Goal: Task Accomplishment & Management: Manage account settings

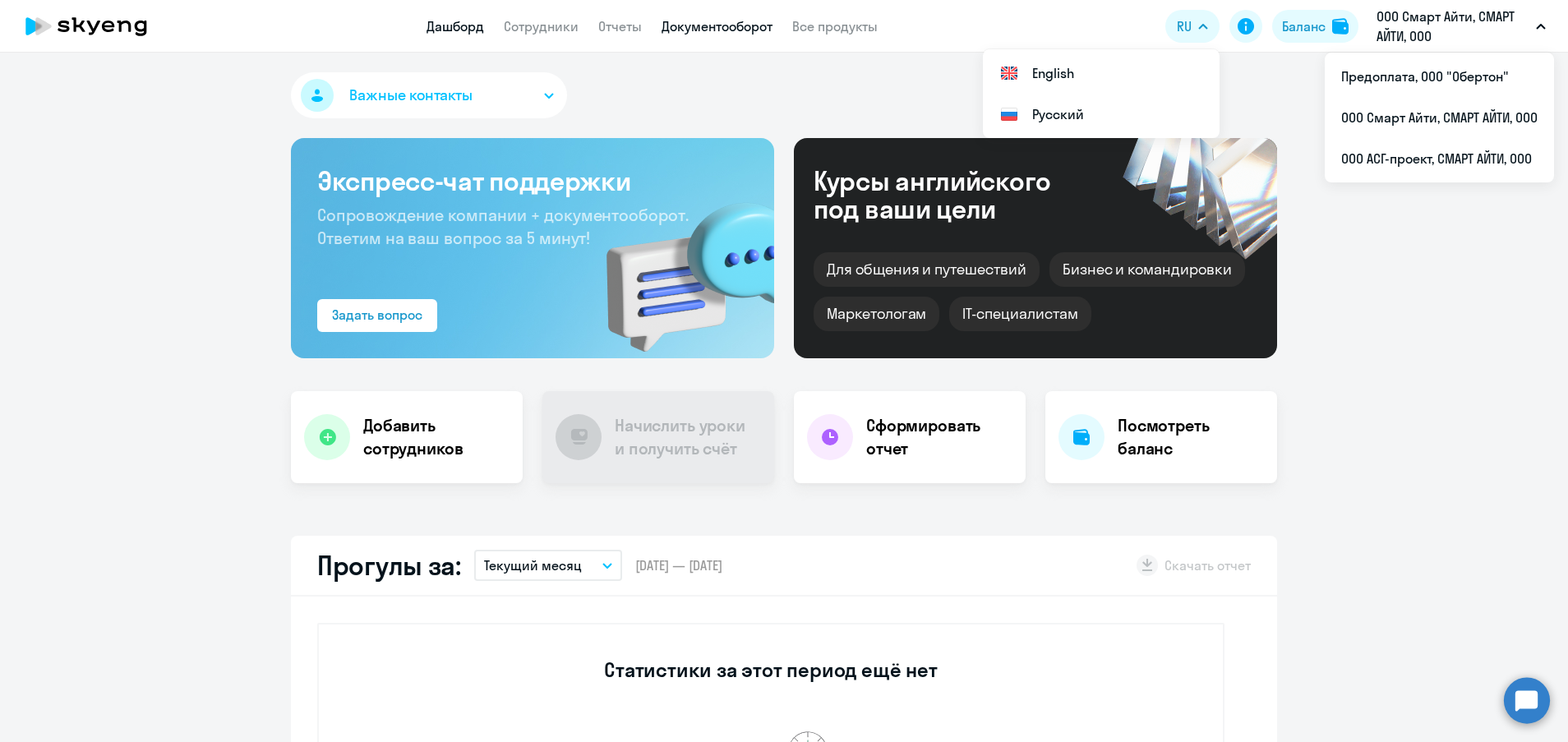
click at [716, 29] on link "Документооборот" at bounding box center [717, 26] width 111 height 16
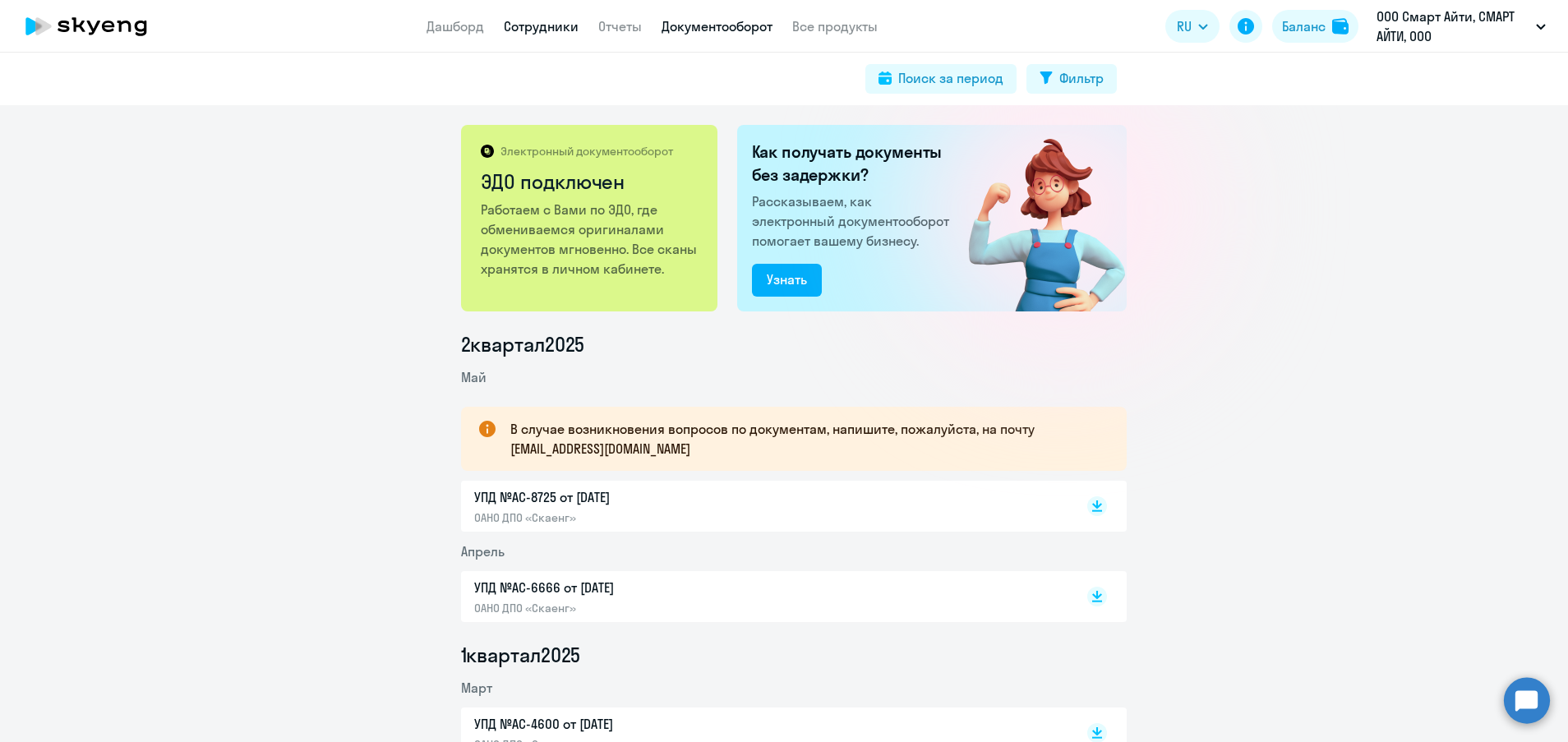
click at [534, 34] on link "Сотрудники" at bounding box center [541, 26] width 74 height 16
select select "30"
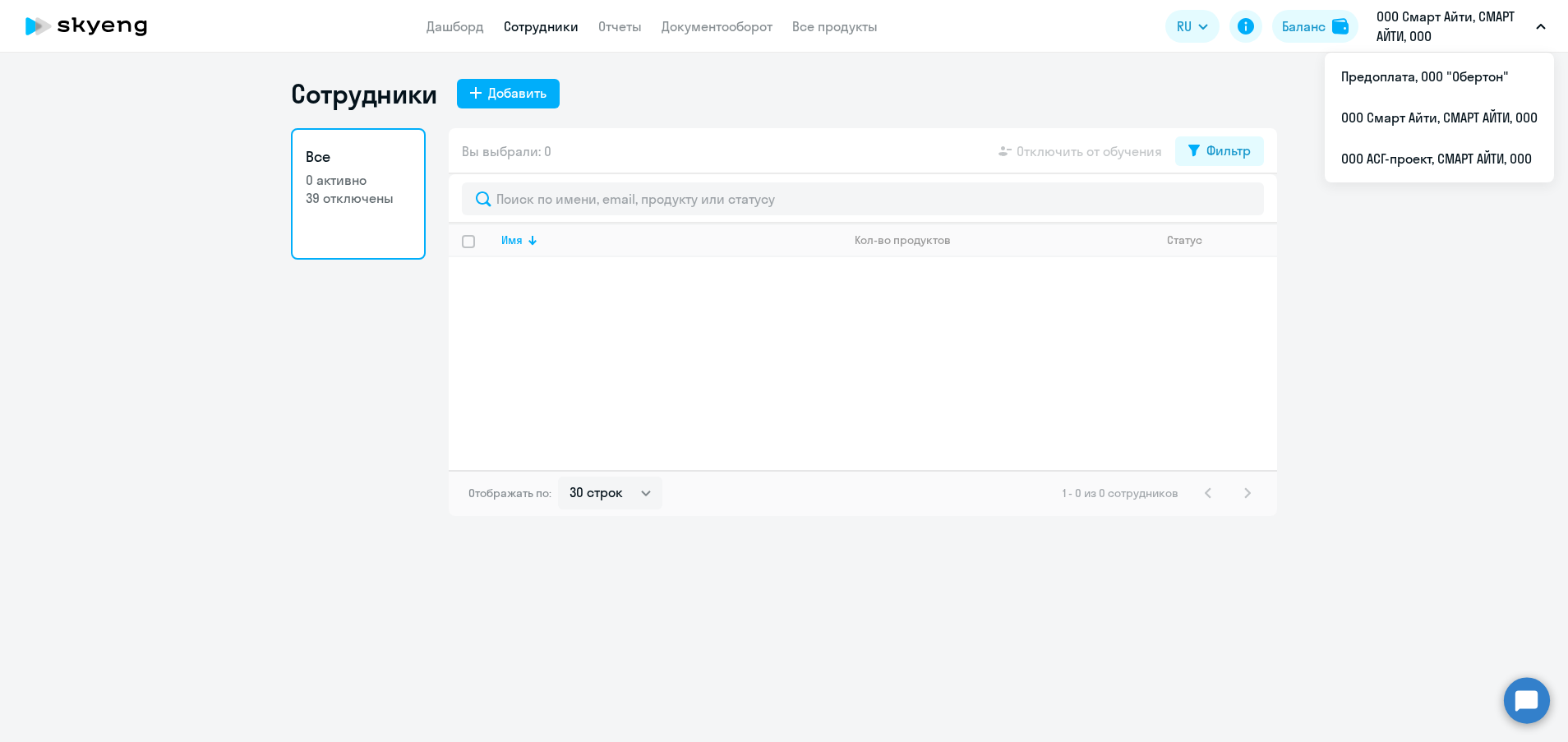
click at [1418, 24] on p "ООО Смарт Айти, СМАРТ АЙТИ, ООО" at bounding box center [1452, 26] width 153 height 40
click at [1416, 71] on li "Предоплата, ООО "Обертон"" at bounding box center [1438, 76] width 229 height 41
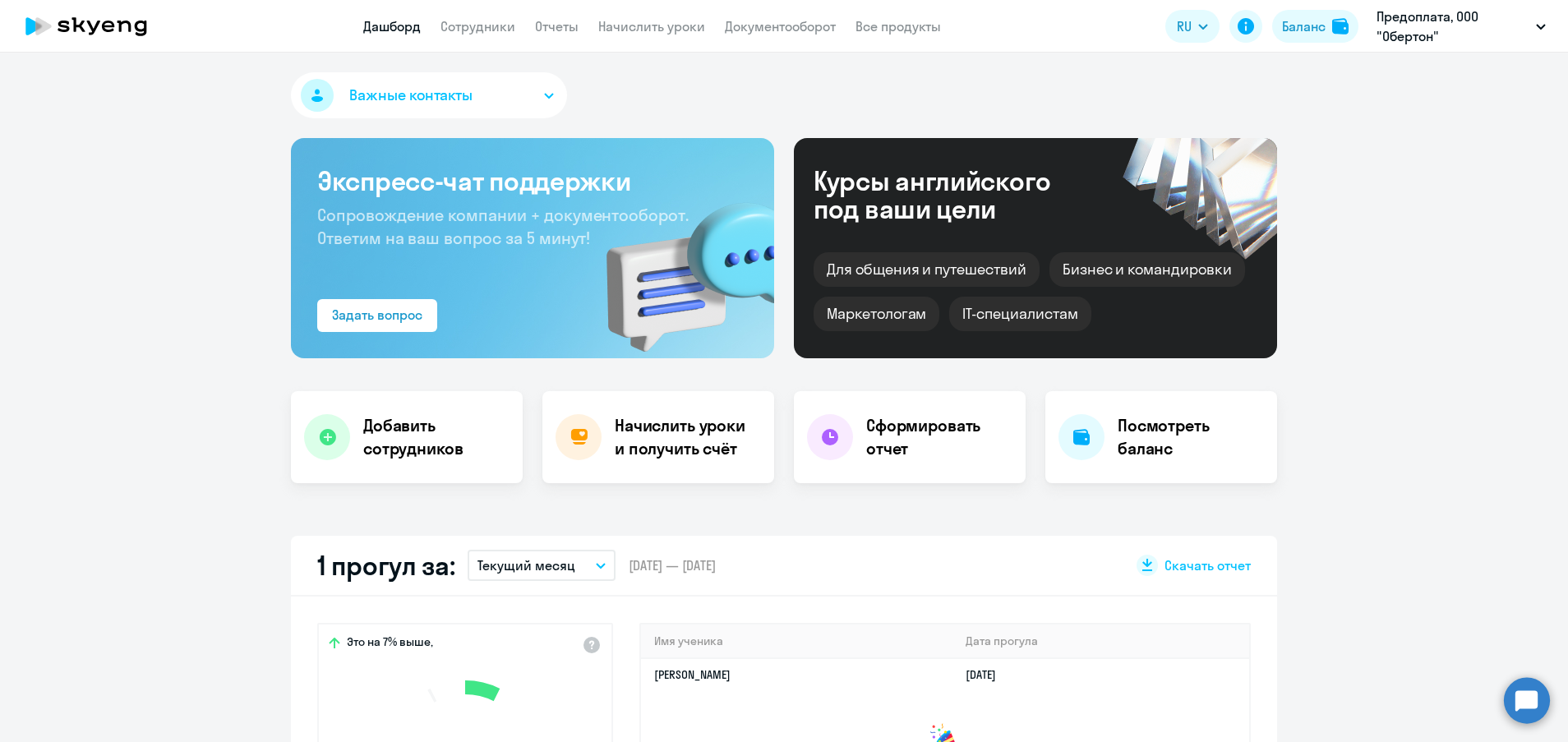
select select "30"
click at [493, 31] on link "Сотрудники" at bounding box center [478, 26] width 74 height 16
select select "30"
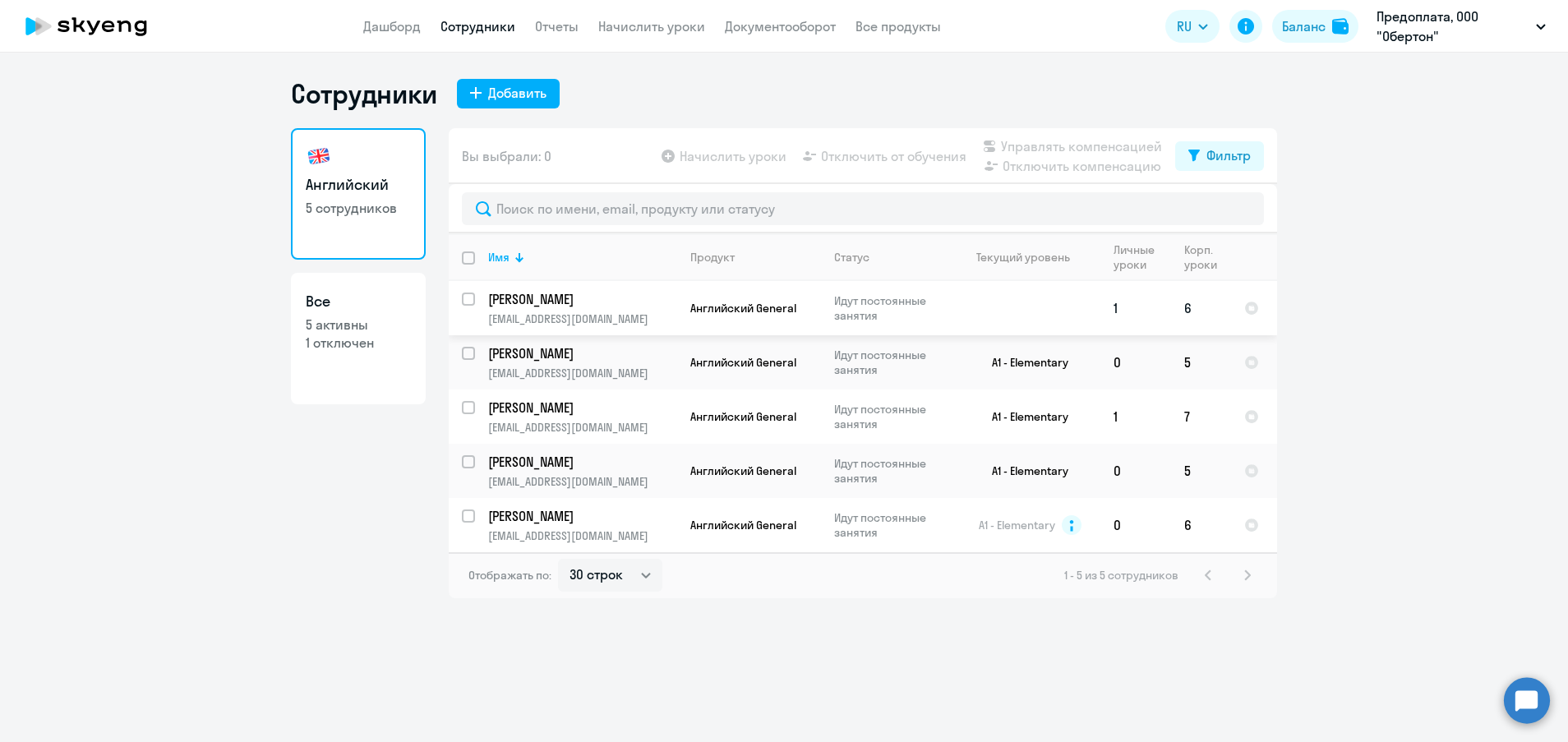
click at [1031, 319] on td at bounding box center [1023, 308] width 153 height 54
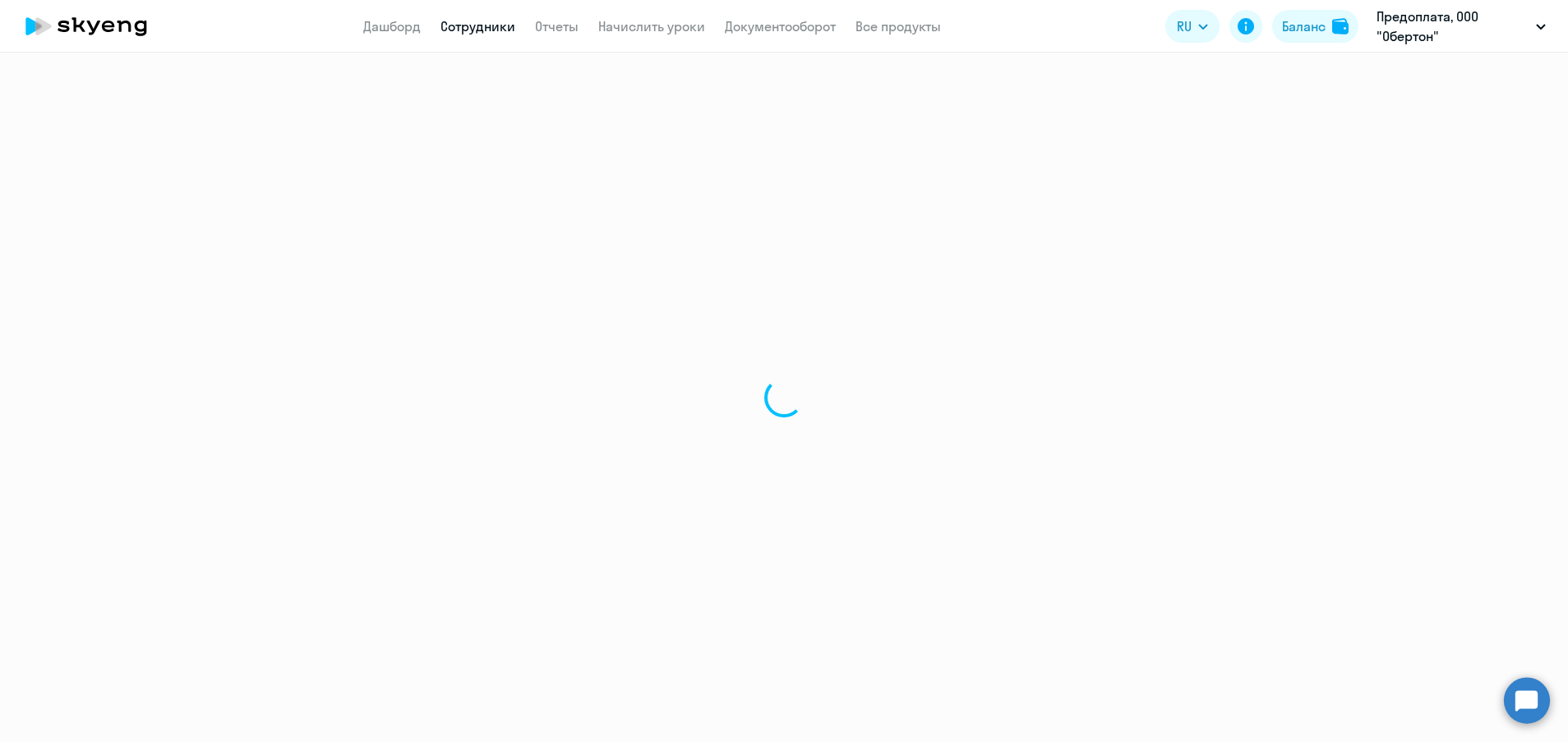
select select "english"
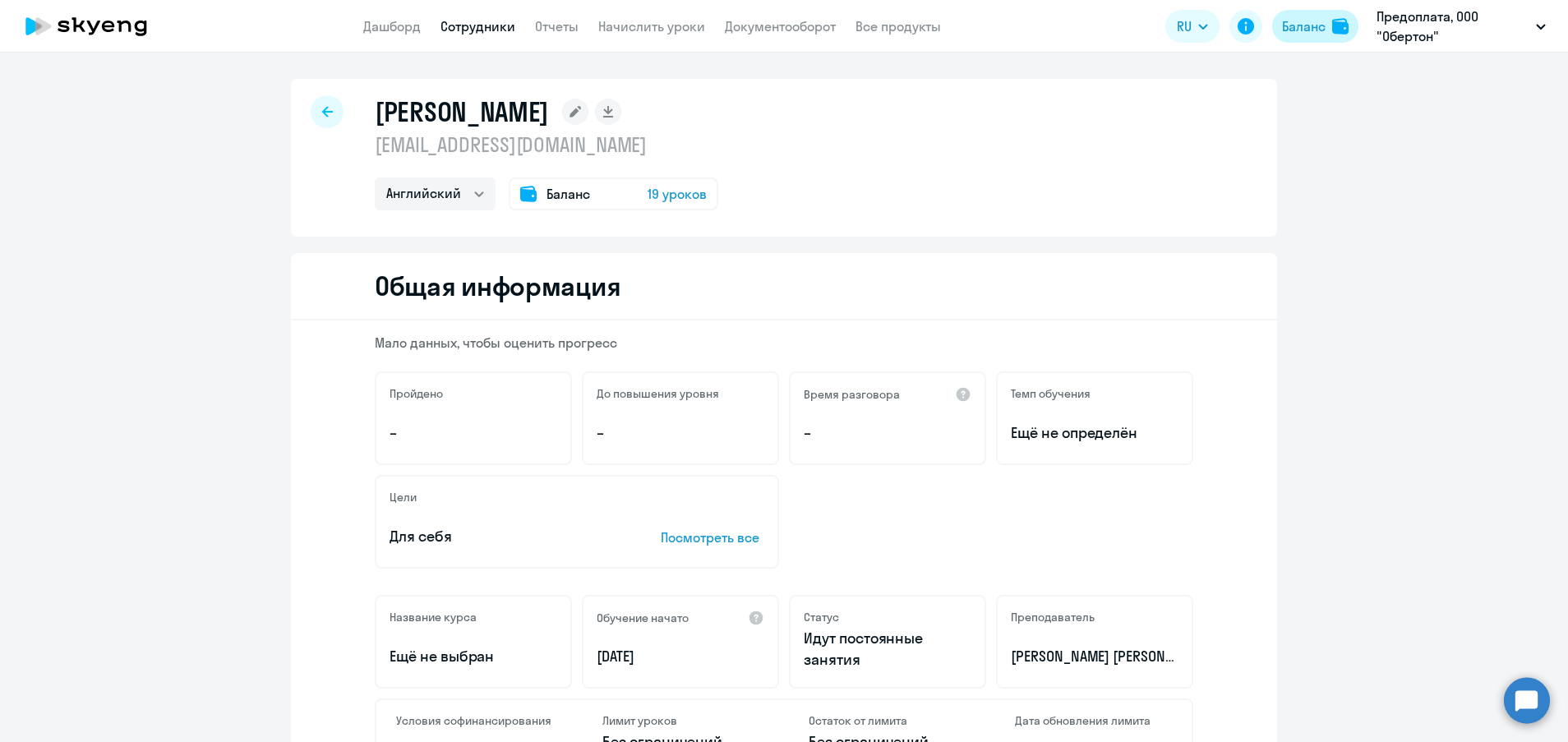
click at [1306, 35] on div "Баланс" at bounding box center [1303, 26] width 44 height 20
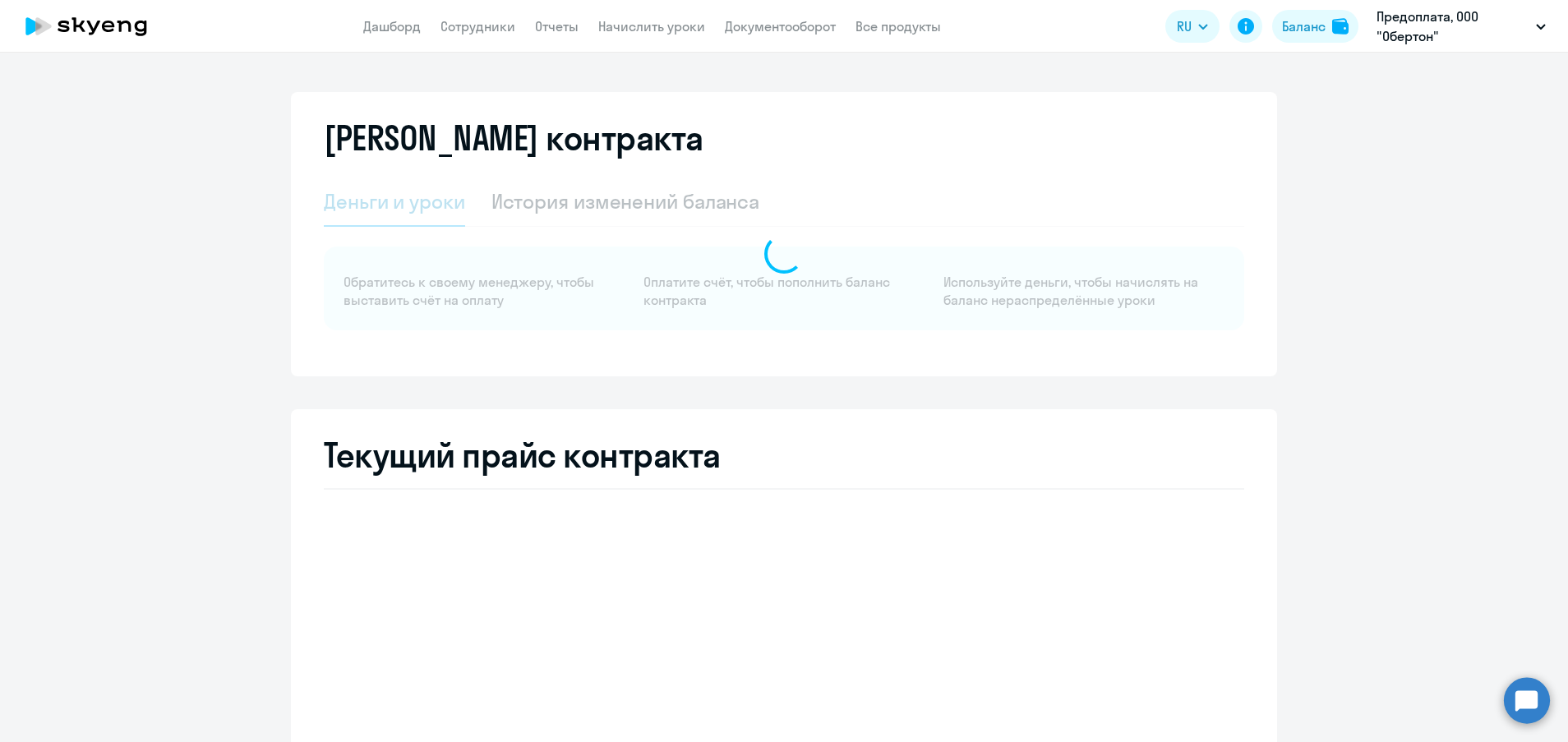
select select "english_adult_not_native_speaker"
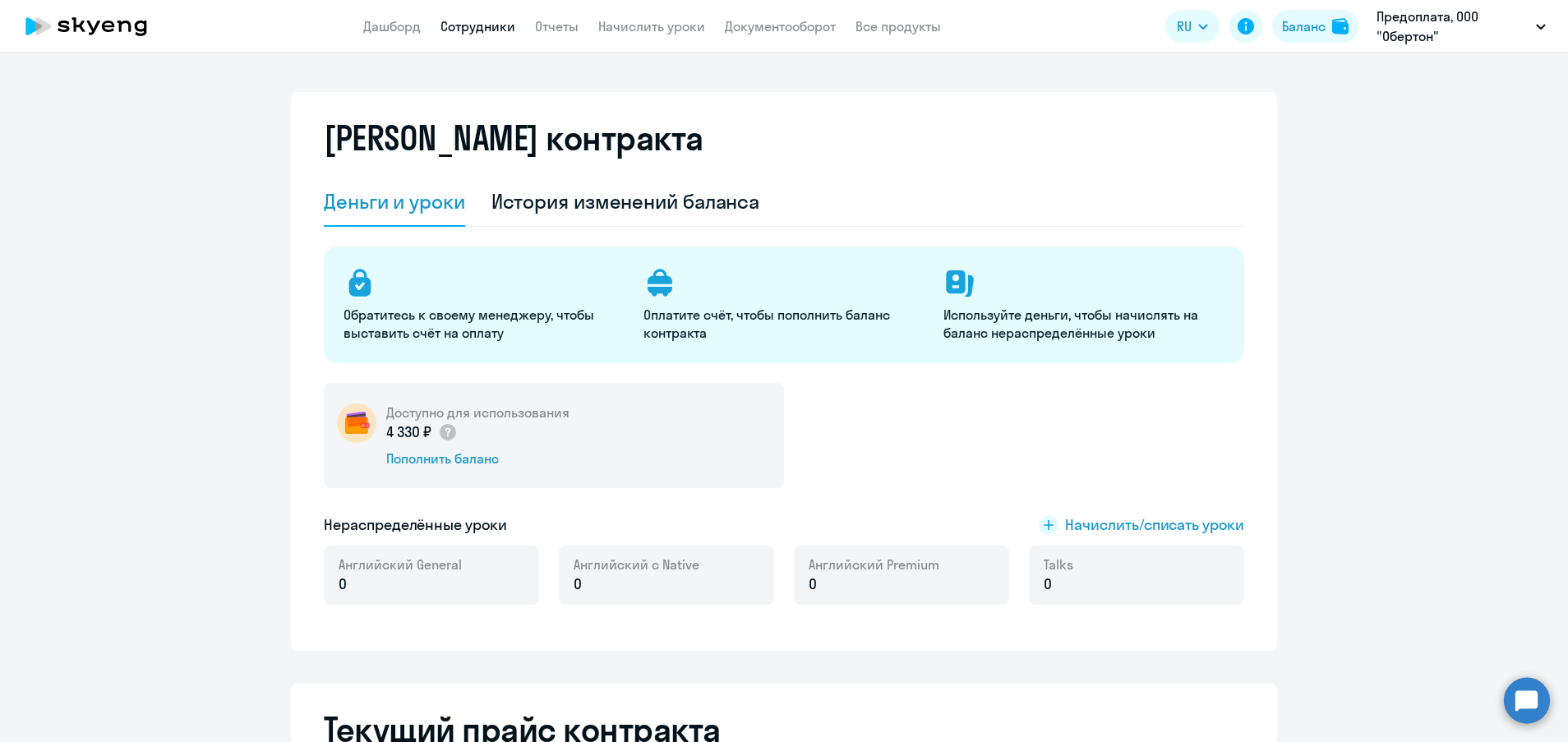
click at [477, 18] on link "Сотрудники" at bounding box center [478, 26] width 74 height 16
select select "30"
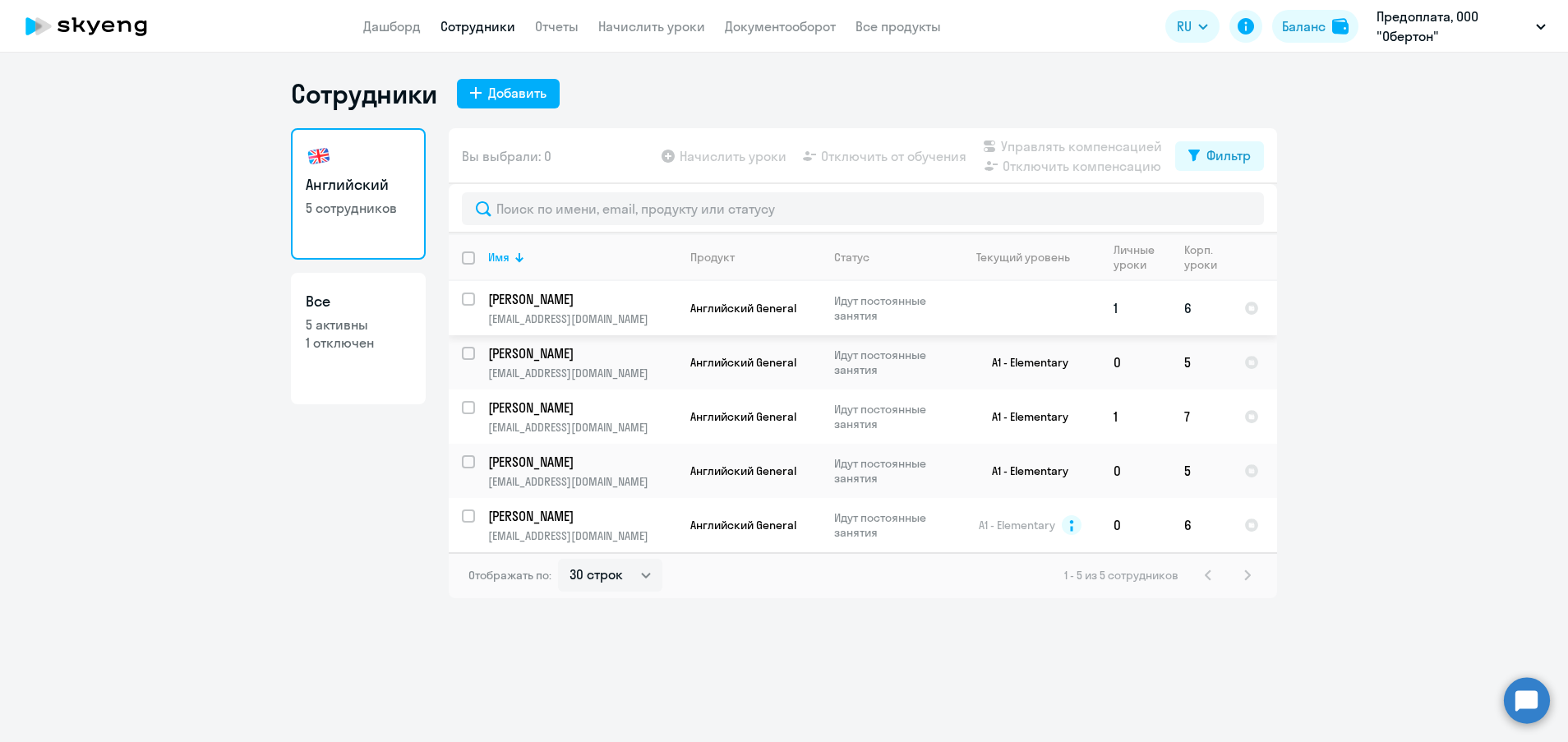
click at [1226, 300] on td "6" at bounding box center [1201, 308] width 60 height 54
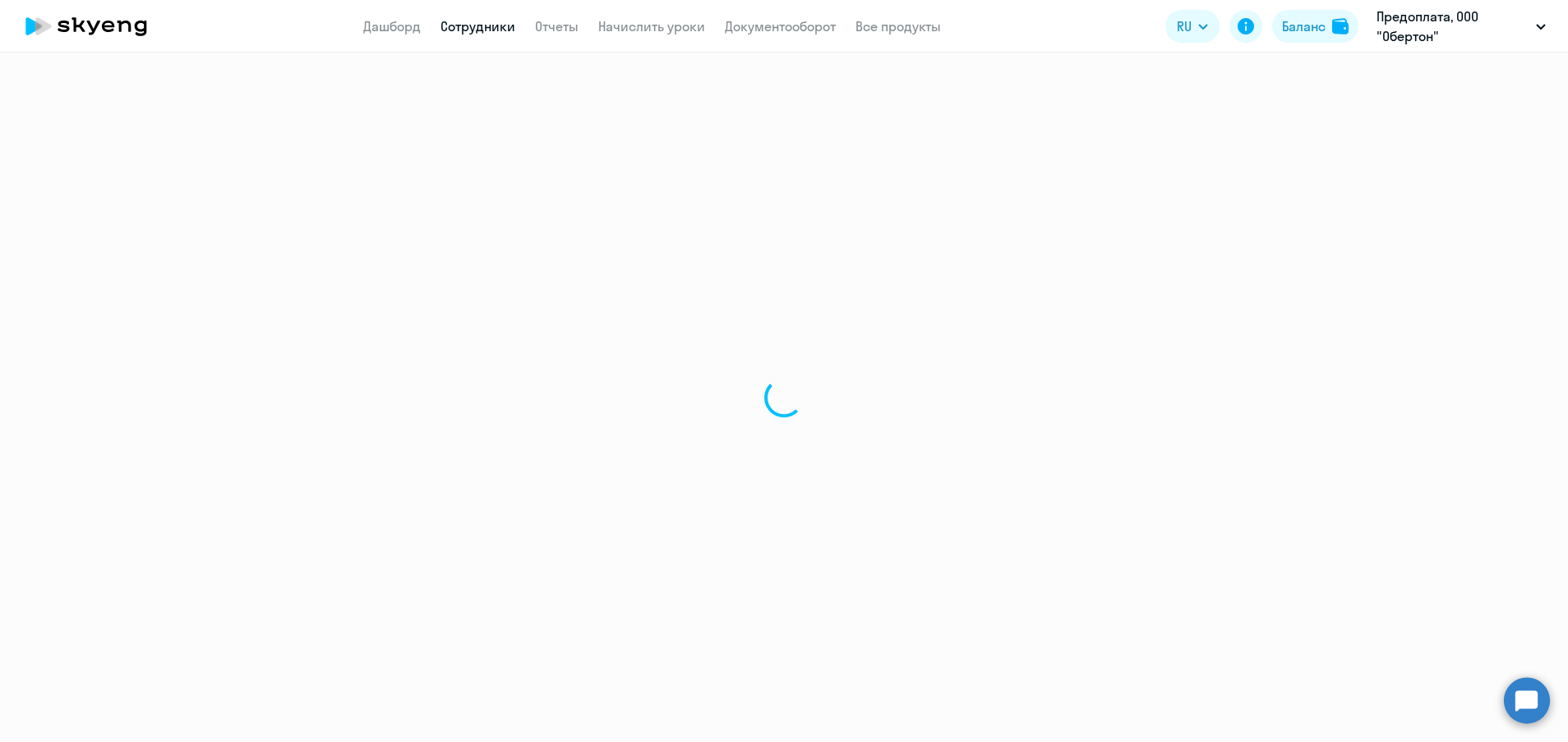
select select "english"
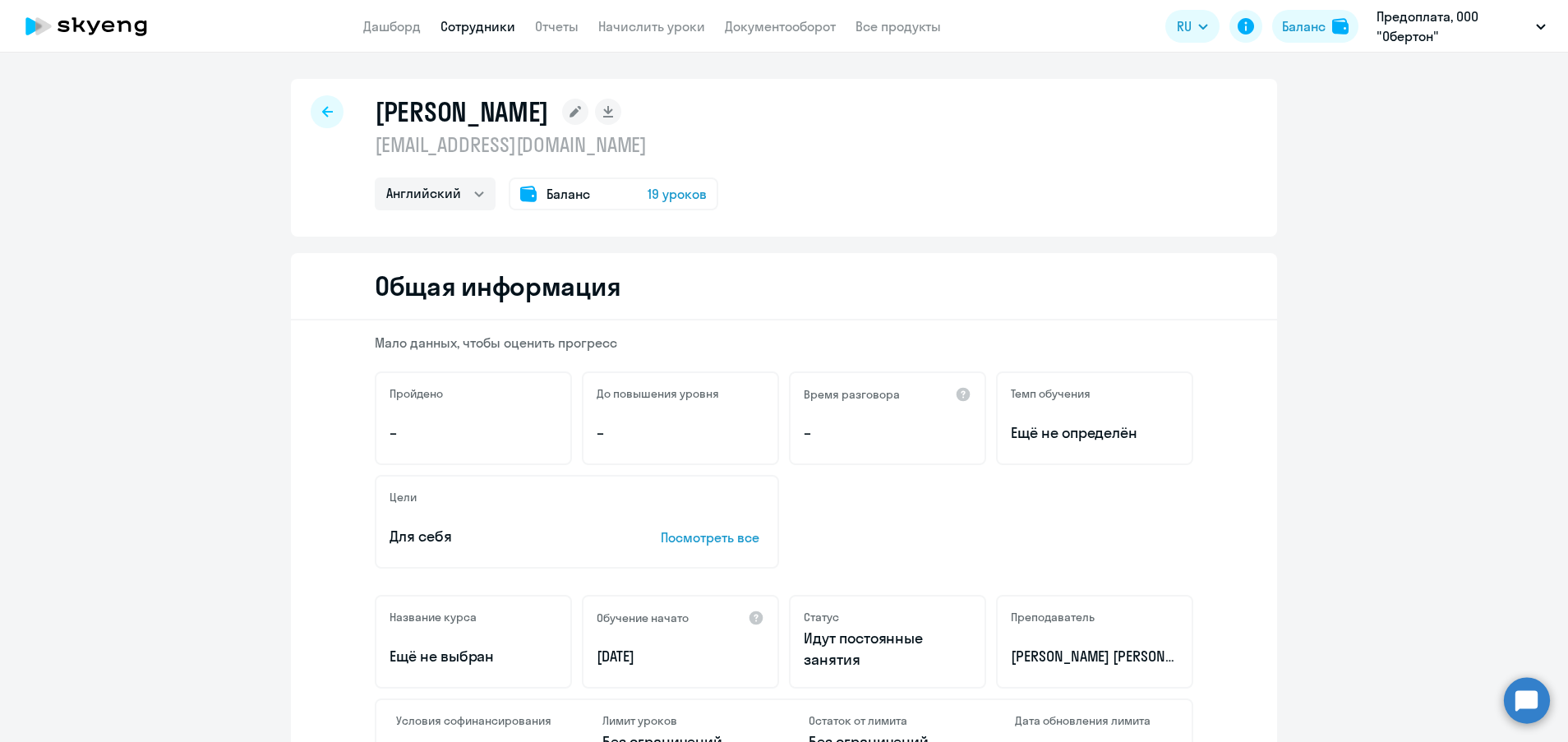
click at [323, 119] on div at bounding box center [327, 111] width 33 height 33
select select "30"
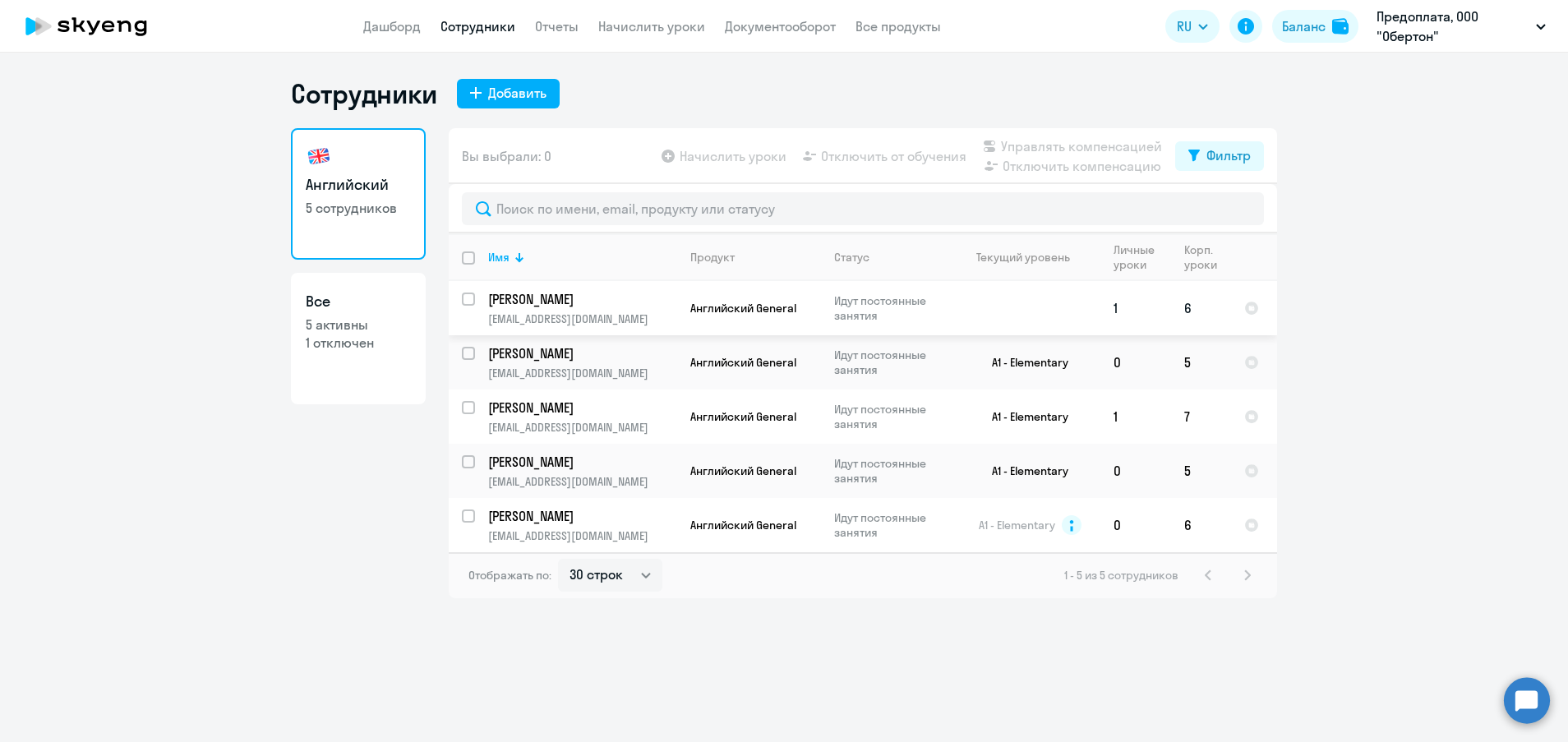
click at [1041, 304] on td at bounding box center [1023, 308] width 153 height 54
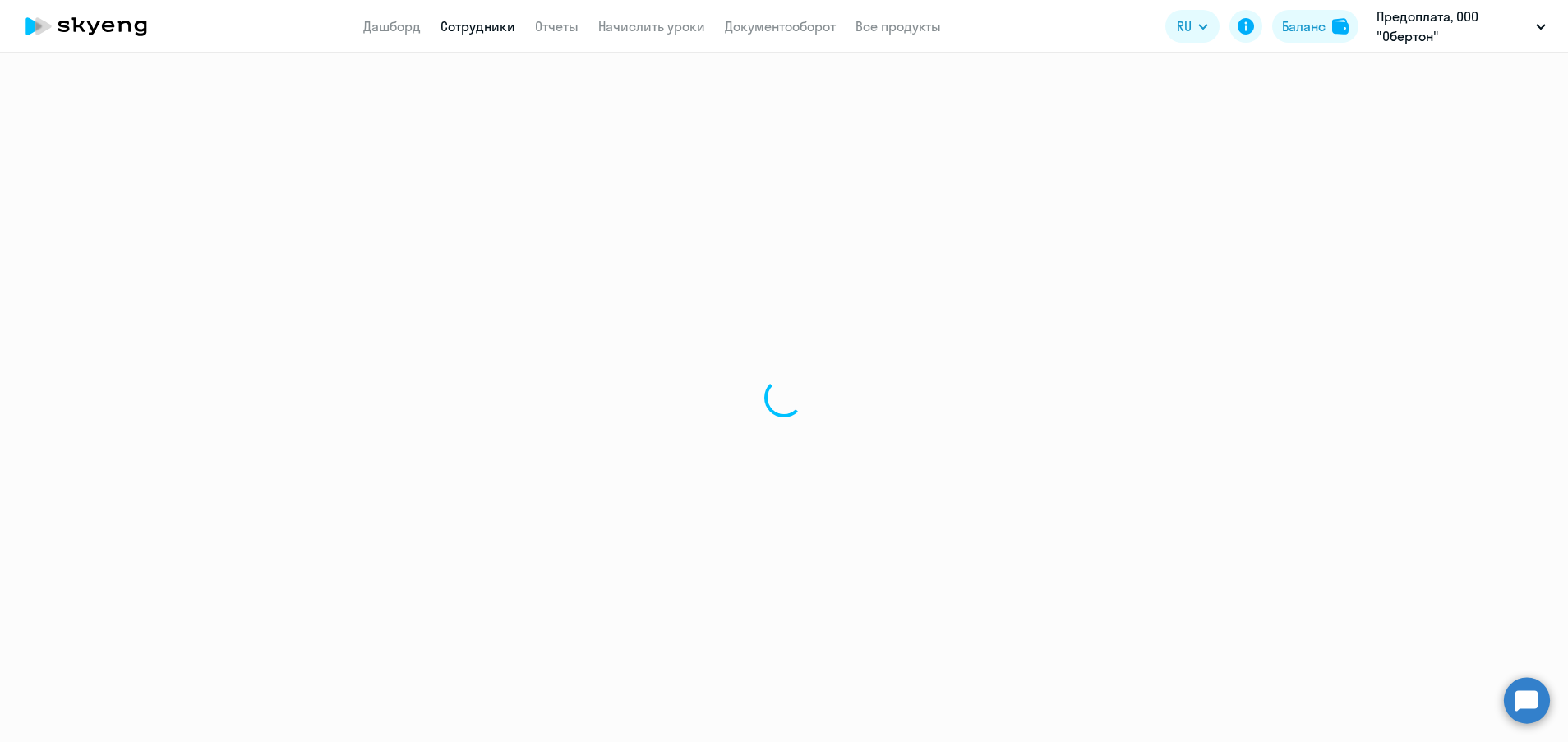
select select "english"
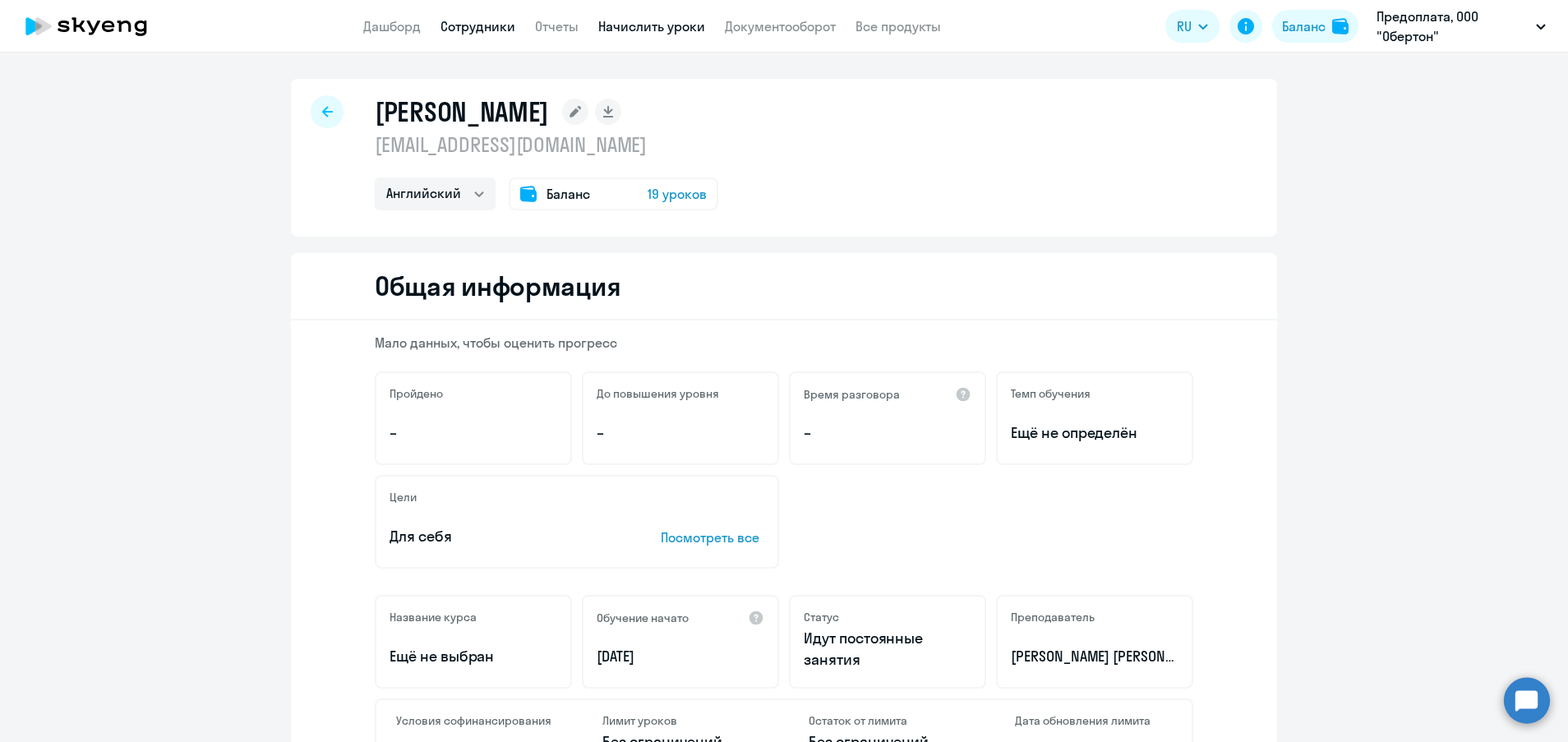
click at [626, 23] on link "Начислить уроки" at bounding box center [652, 26] width 107 height 16
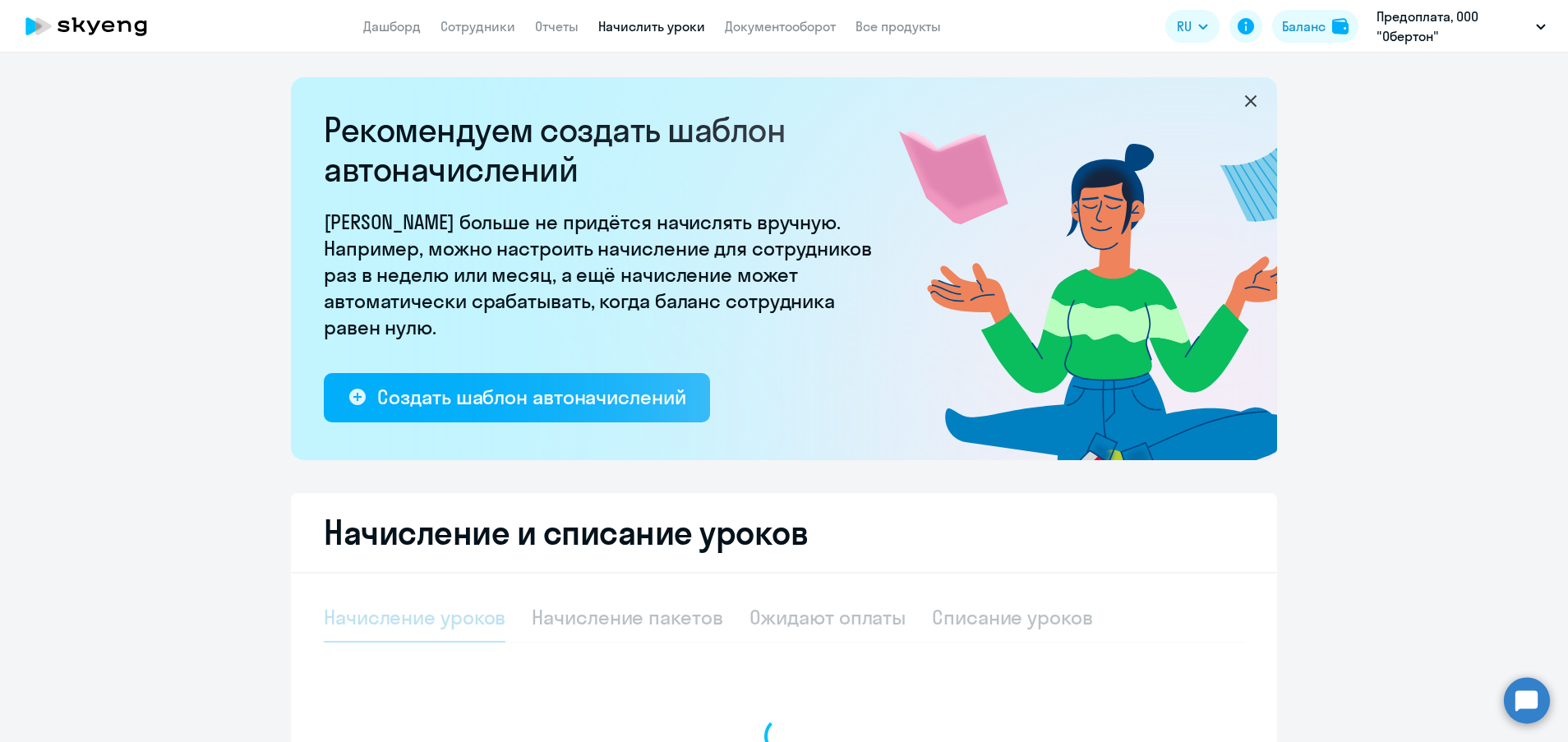
select select "10"
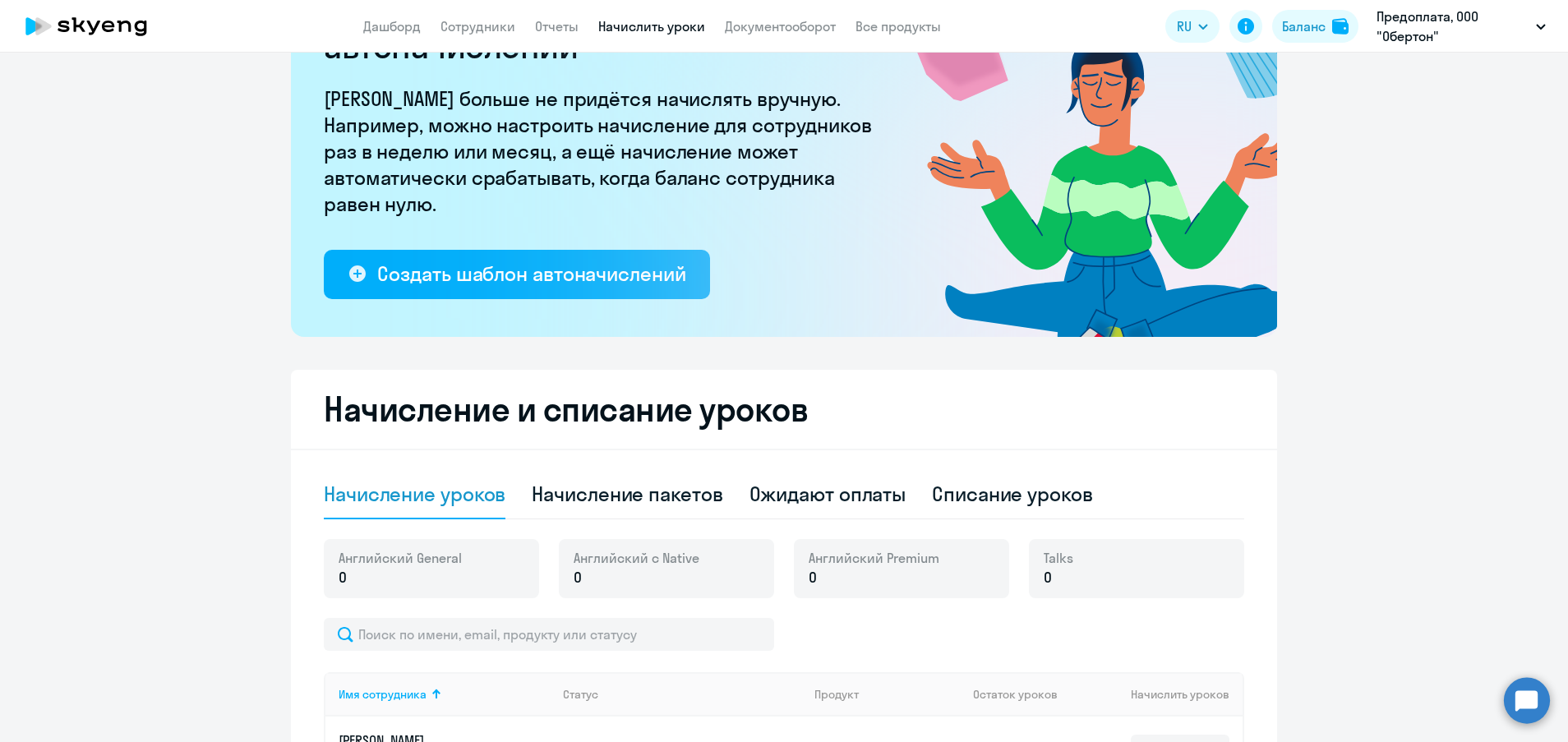
scroll to position [370, 0]
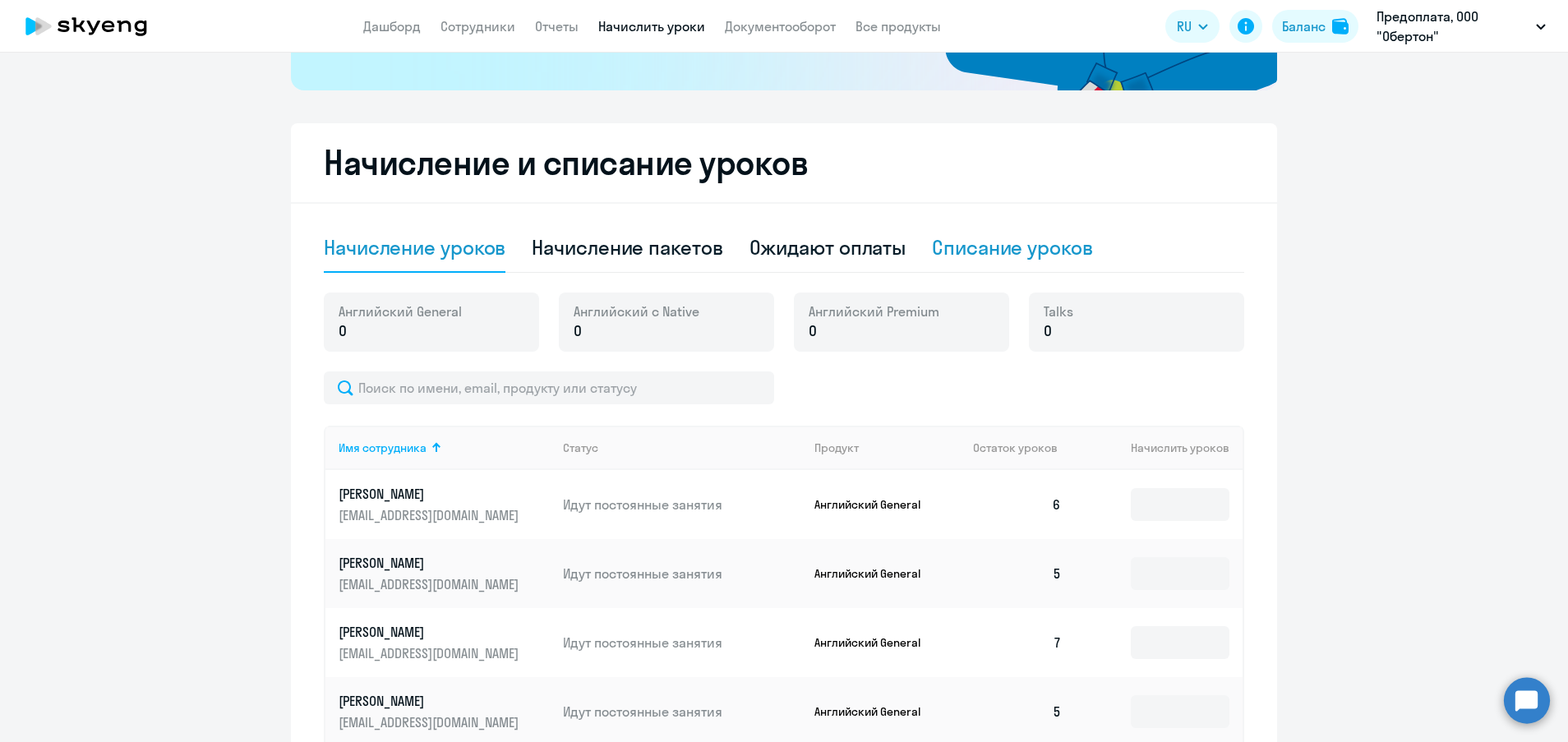
click at [1056, 257] on div "Списание уроков" at bounding box center [1012, 246] width 161 height 26
select select "10"
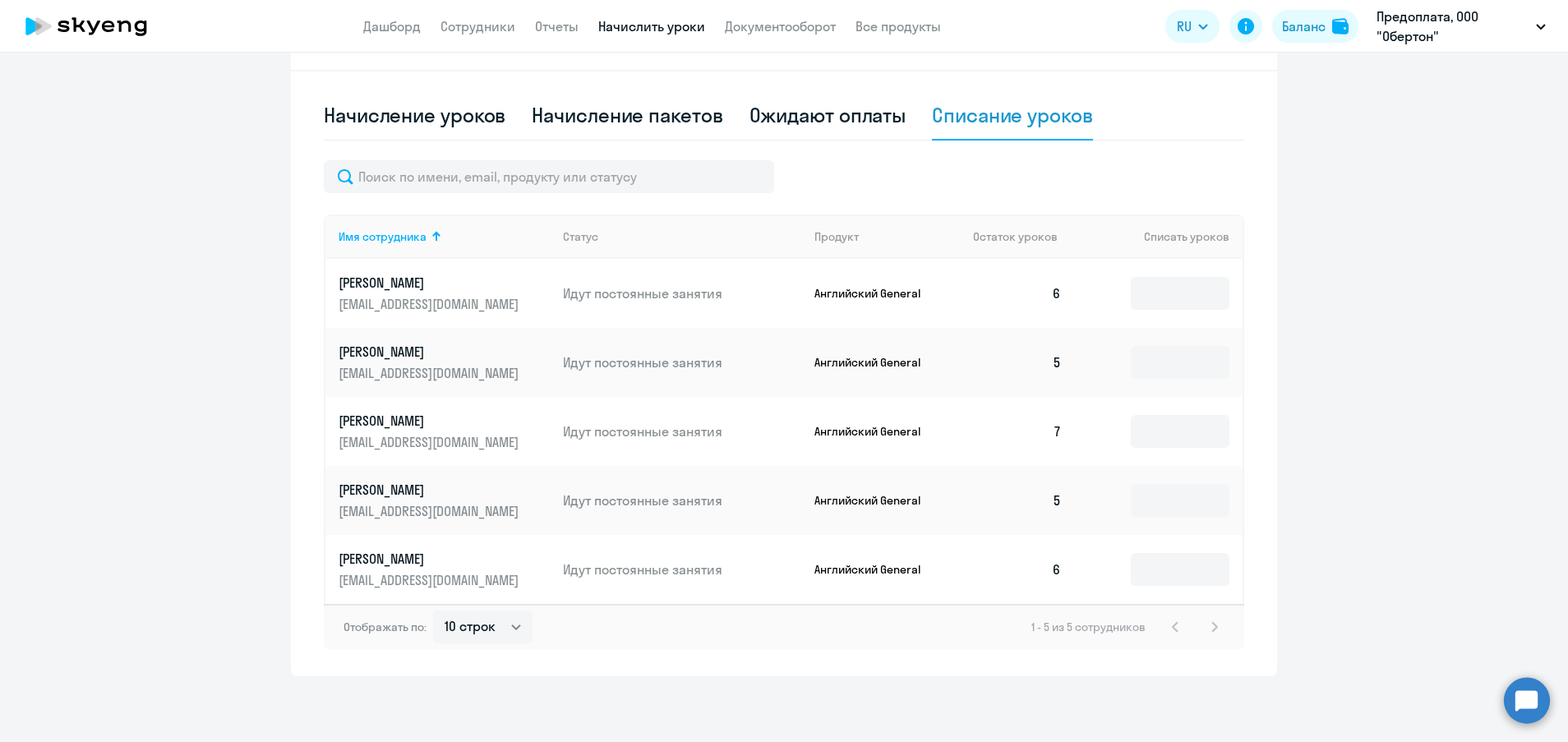
scroll to position [520, 0]
click at [1159, 573] on input at bounding box center [1179, 569] width 99 height 33
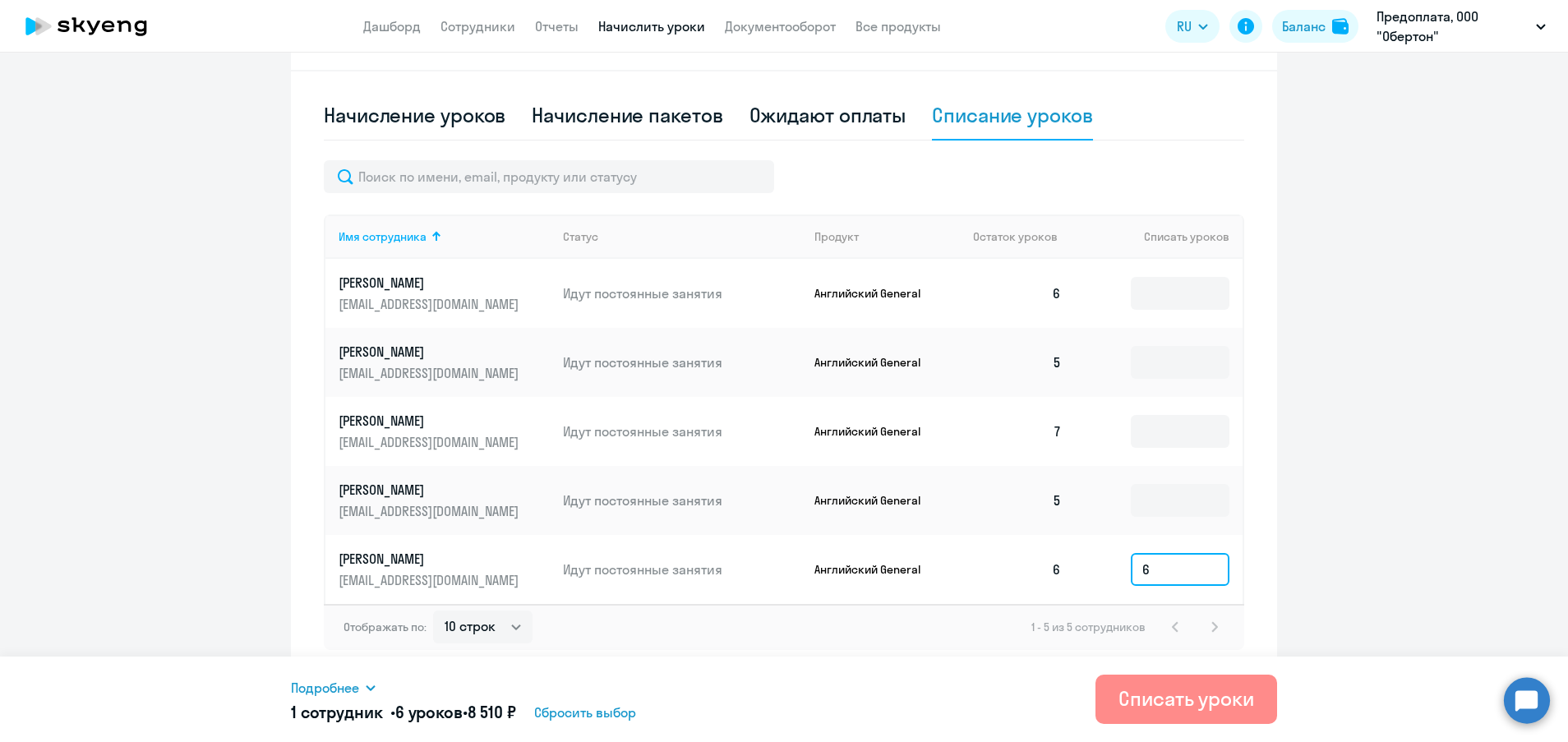
type input "6"
click at [1190, 691] on div "Списать уроки" at bounding box center [1186, 698] width 136 height 26
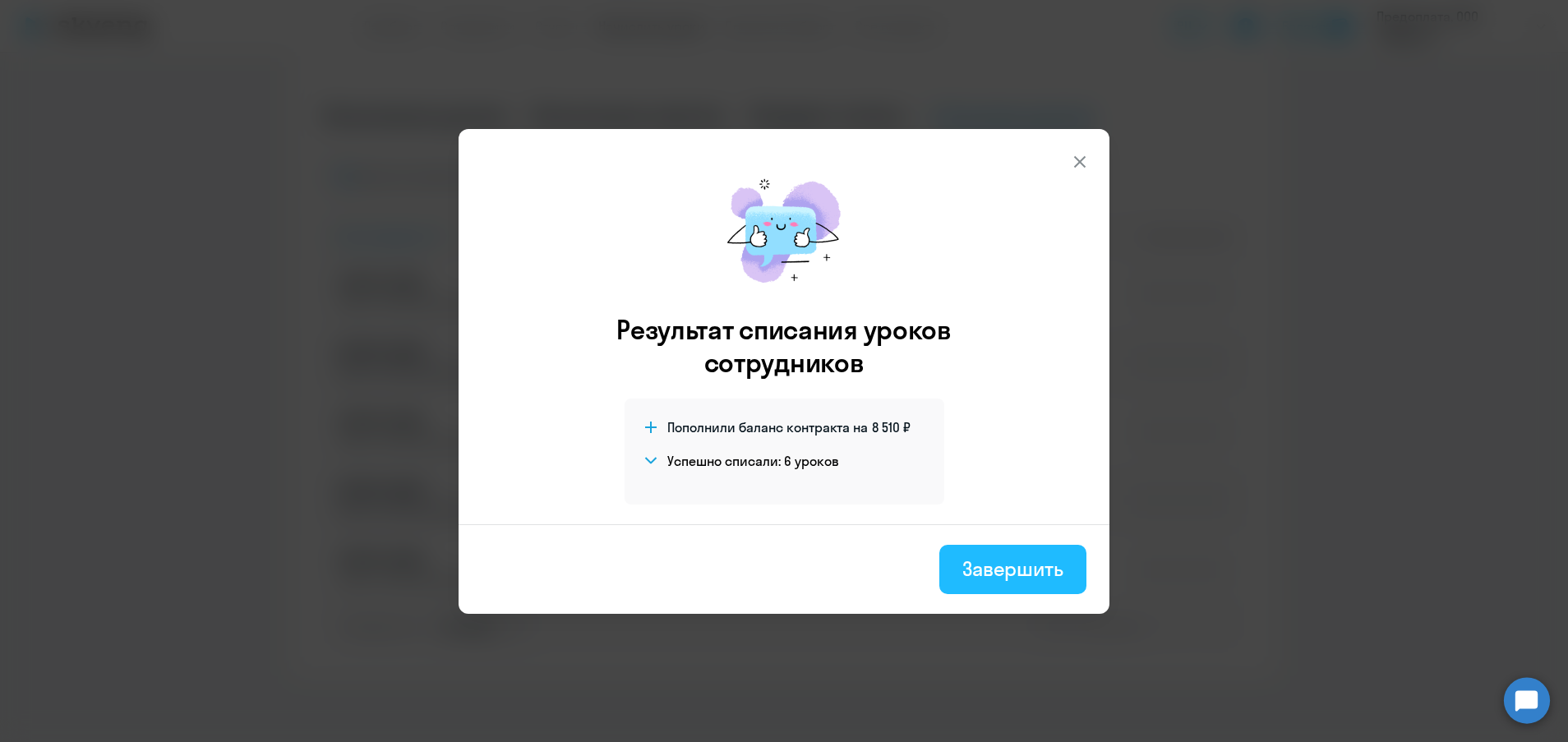
click at [1058, 569] on div "Завершить" at bounding box center [1011, 568] width 101 height 26
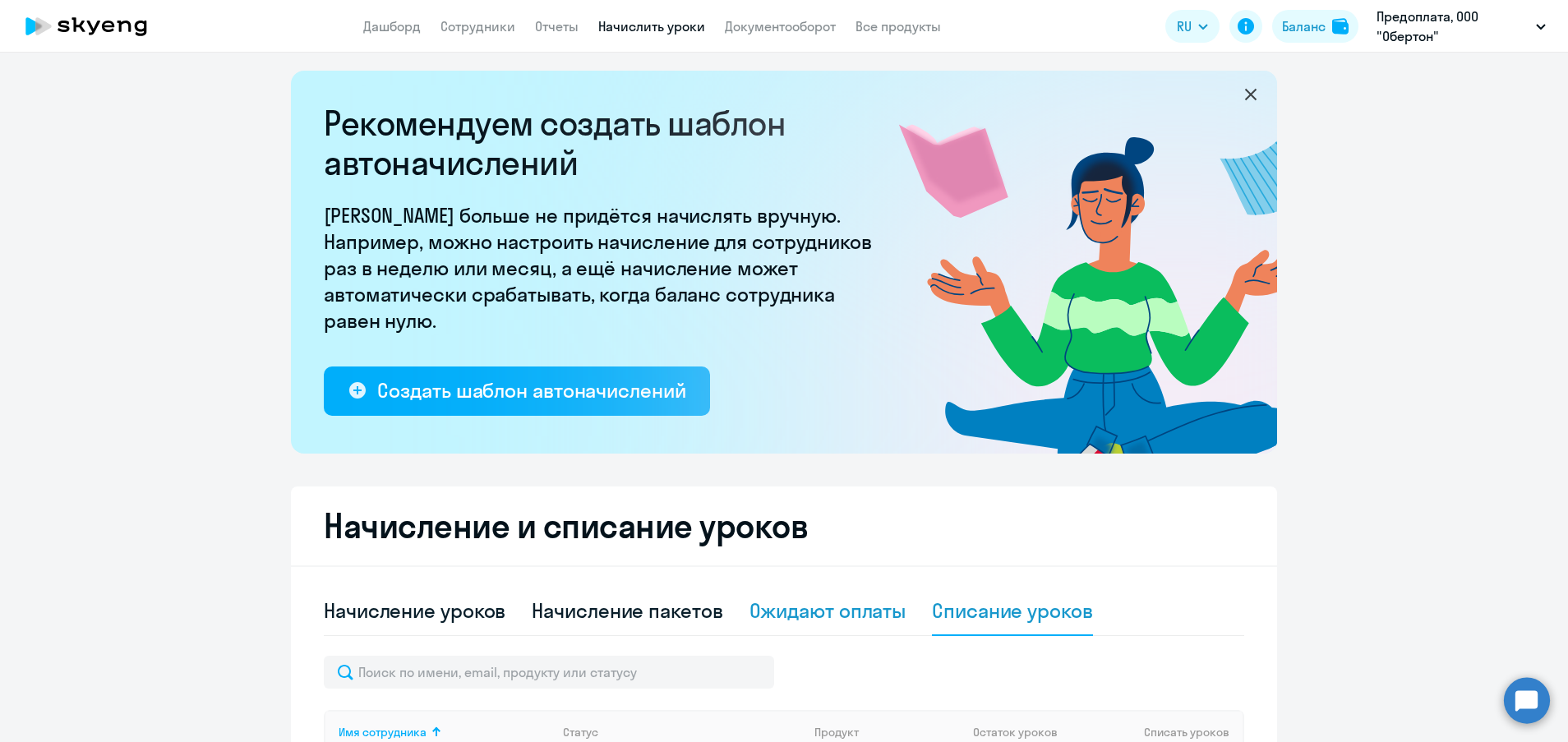
scroll to position [0, 0]
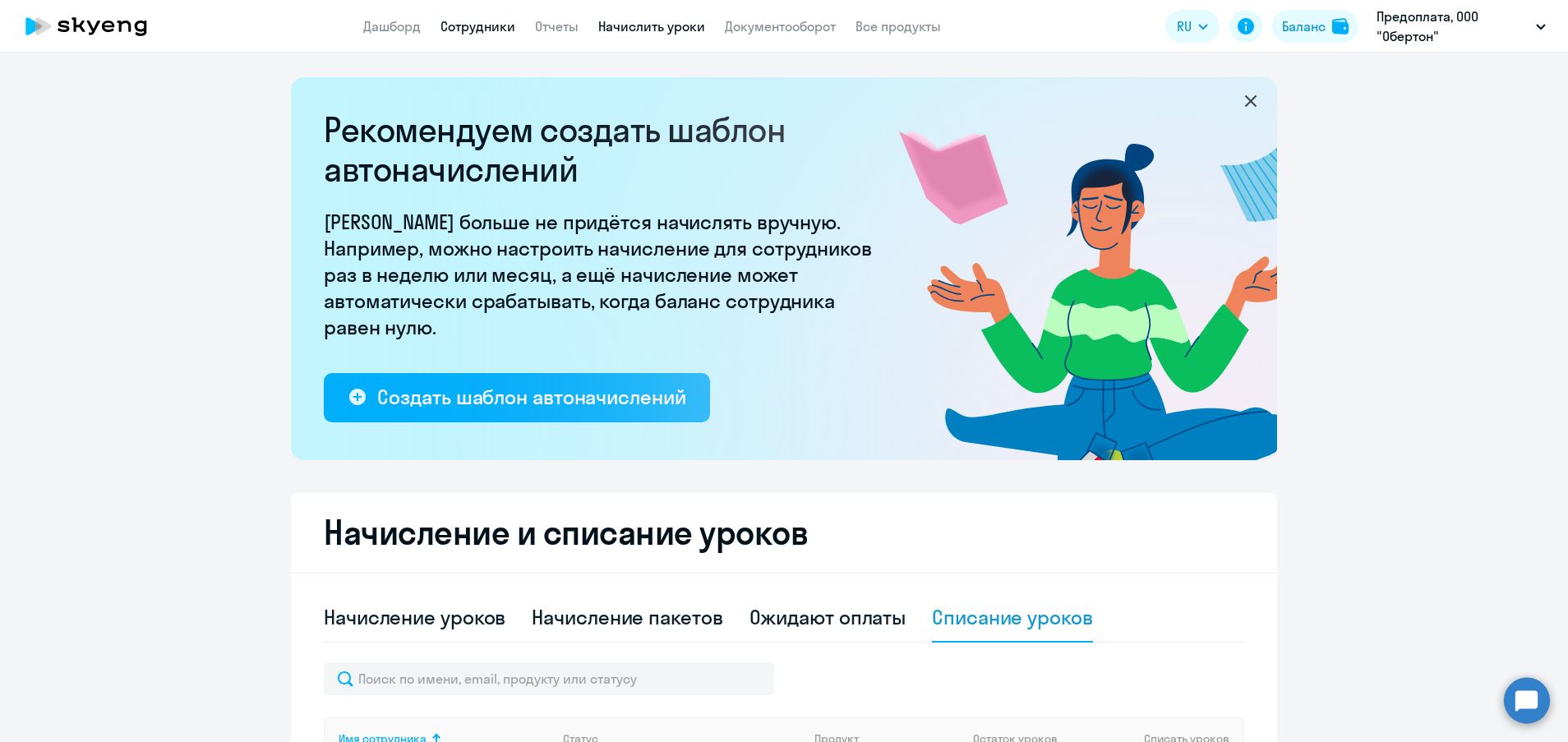
click at [478, 31] on link "Сотрудники" at bounding box center [478, 26] width 74 height 16
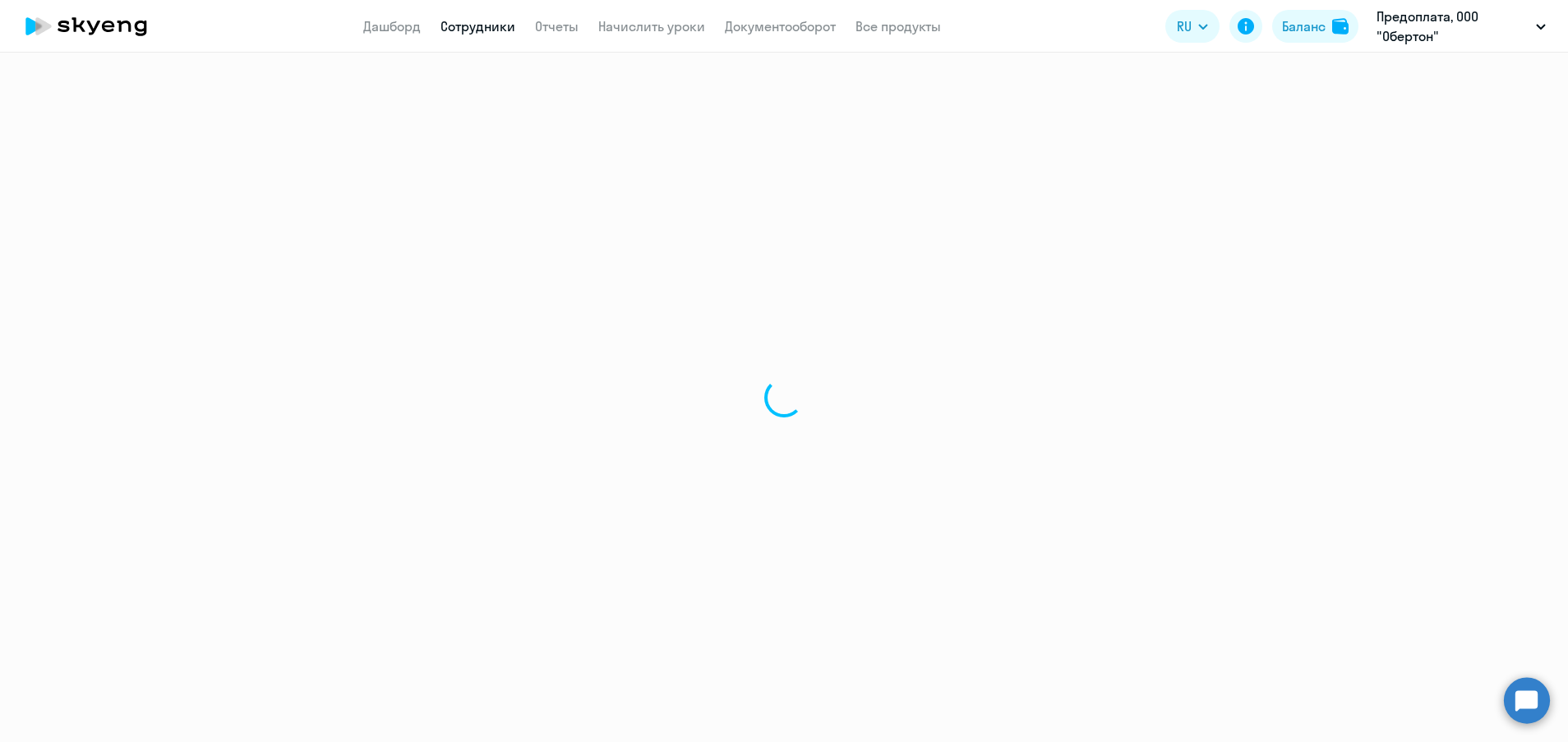
select select "30"
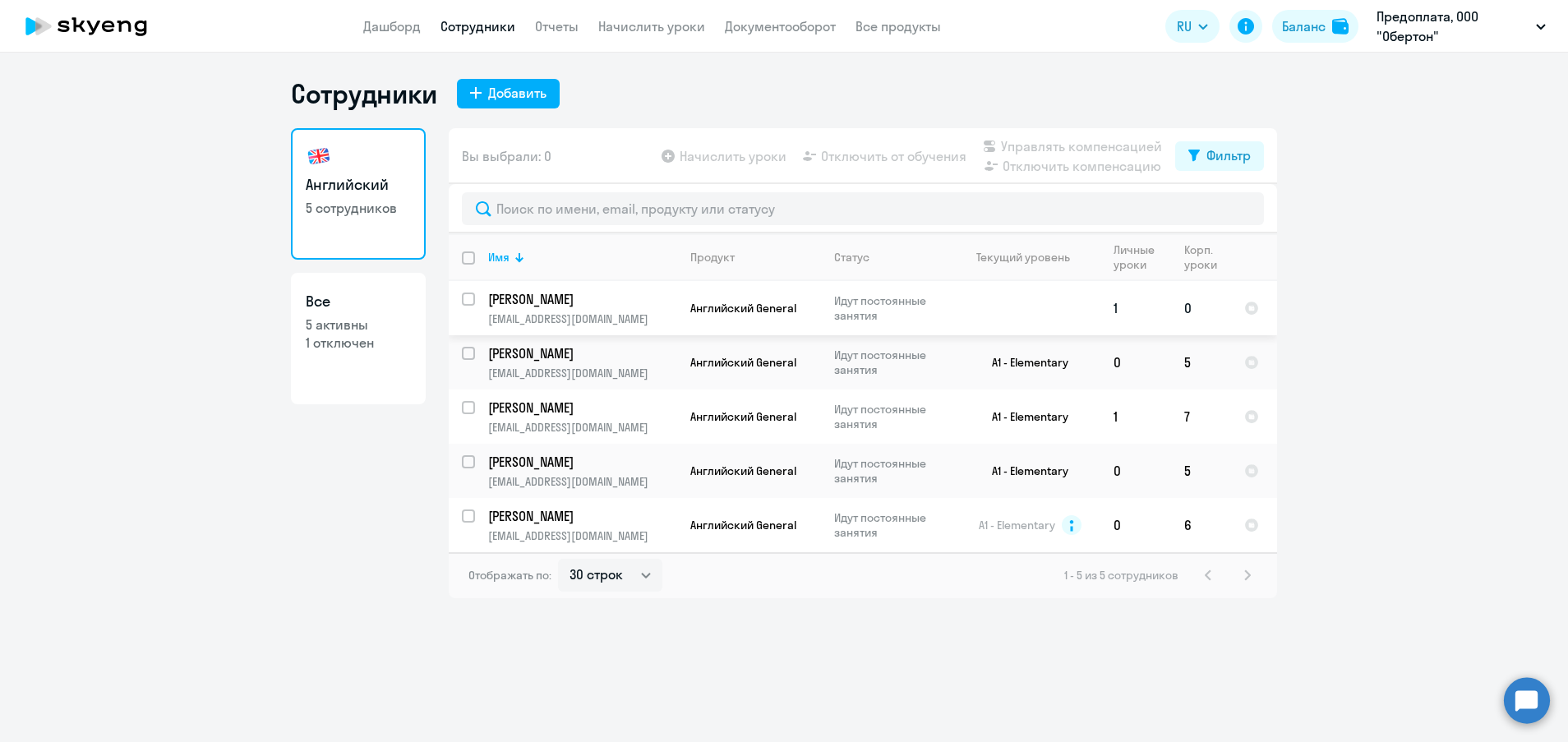
click at [644, 321] on p "[EMAIL_ADDRESS][DOMAIN_NAME]" at bounding box center [582, 319] width 189 height 14
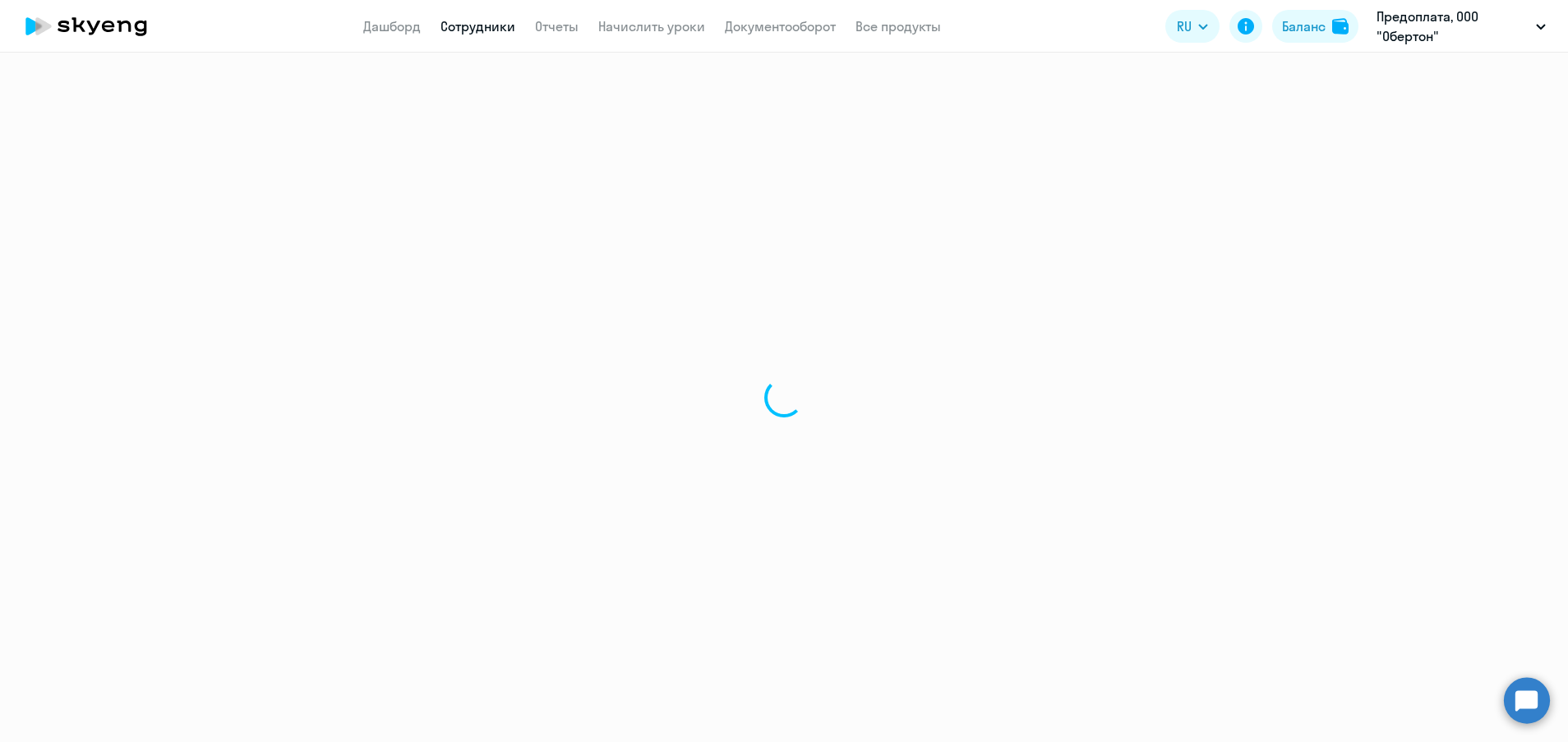
select select "english"
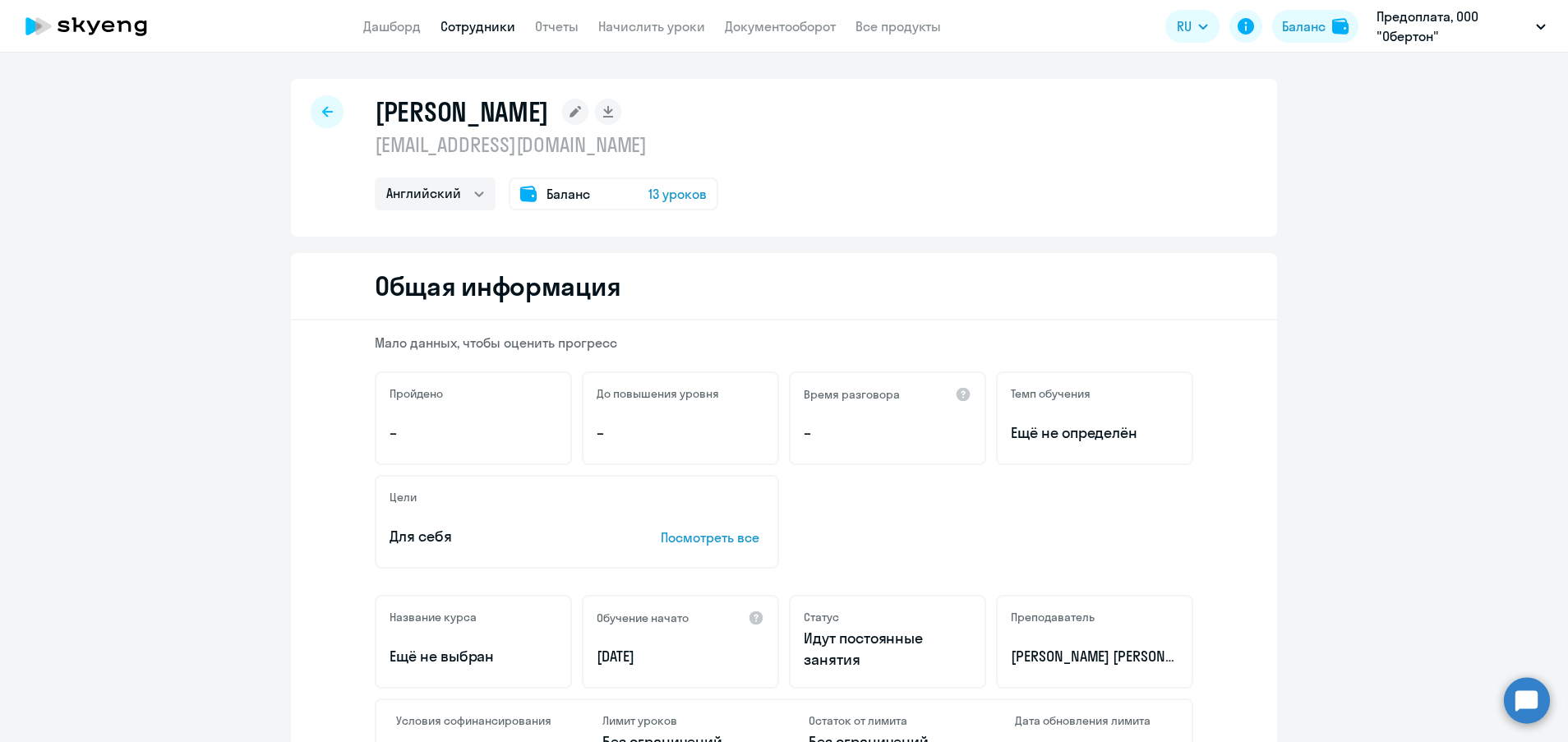
click at [322, 107] on icon at bounding box center [327, 111] width 11 height 12
select select "30"
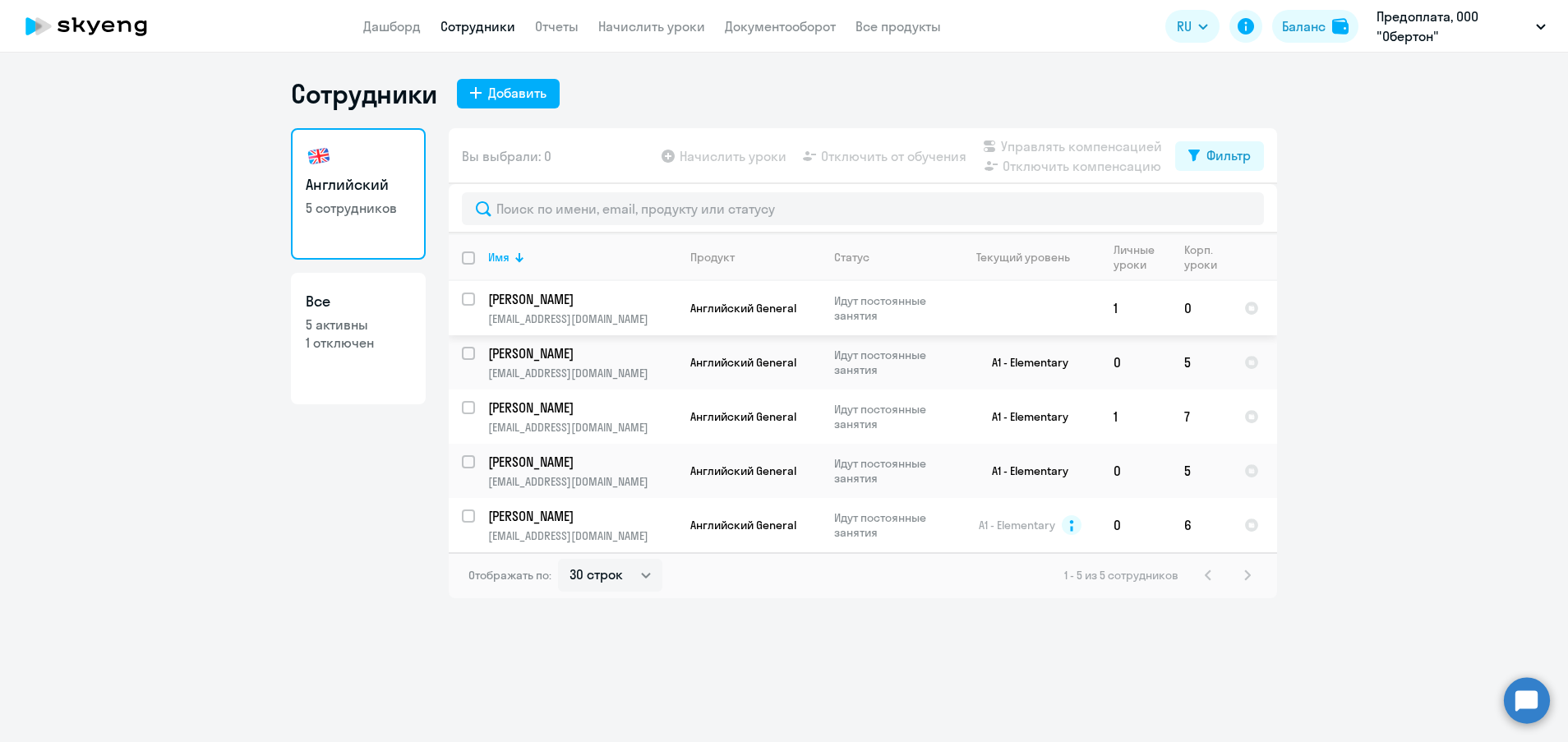
drag, startPoint x: 605, startPoint y: 300, endPoint x: 385, endPoint y: 538, distance: 324.1
click at [385, 538] on div "Английский 5 сотрудников Все 5 активны 1 отключен" at bounding box center [358, 362] width 135 height 470
click at [467, 301] on input "select row 40115881" at bounding box center [478, 309] width 33 height 33
checkbox input "true"
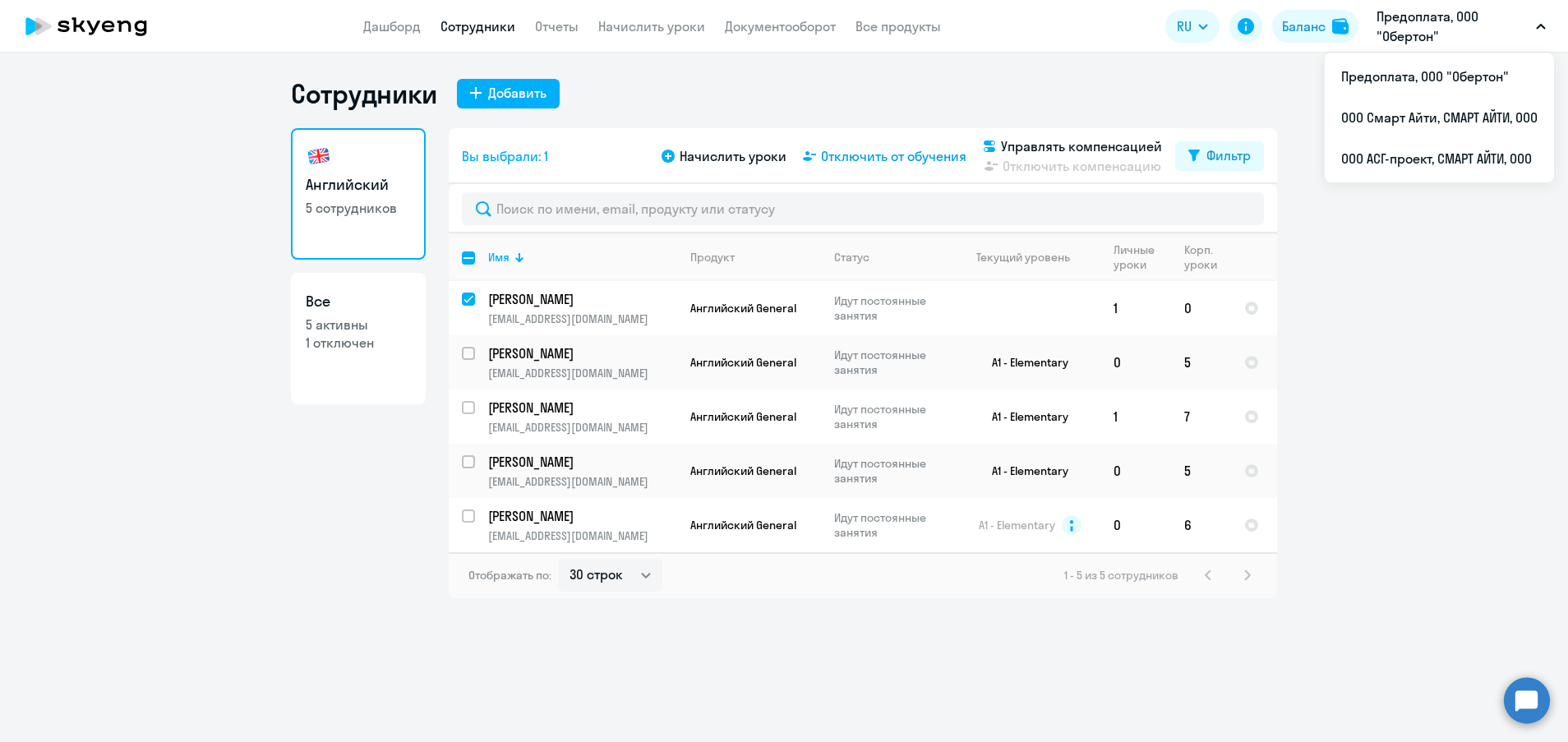
click at [883, 152] on span "Отключить от обучения" at bounding box center [894, 156] width 145 height 20
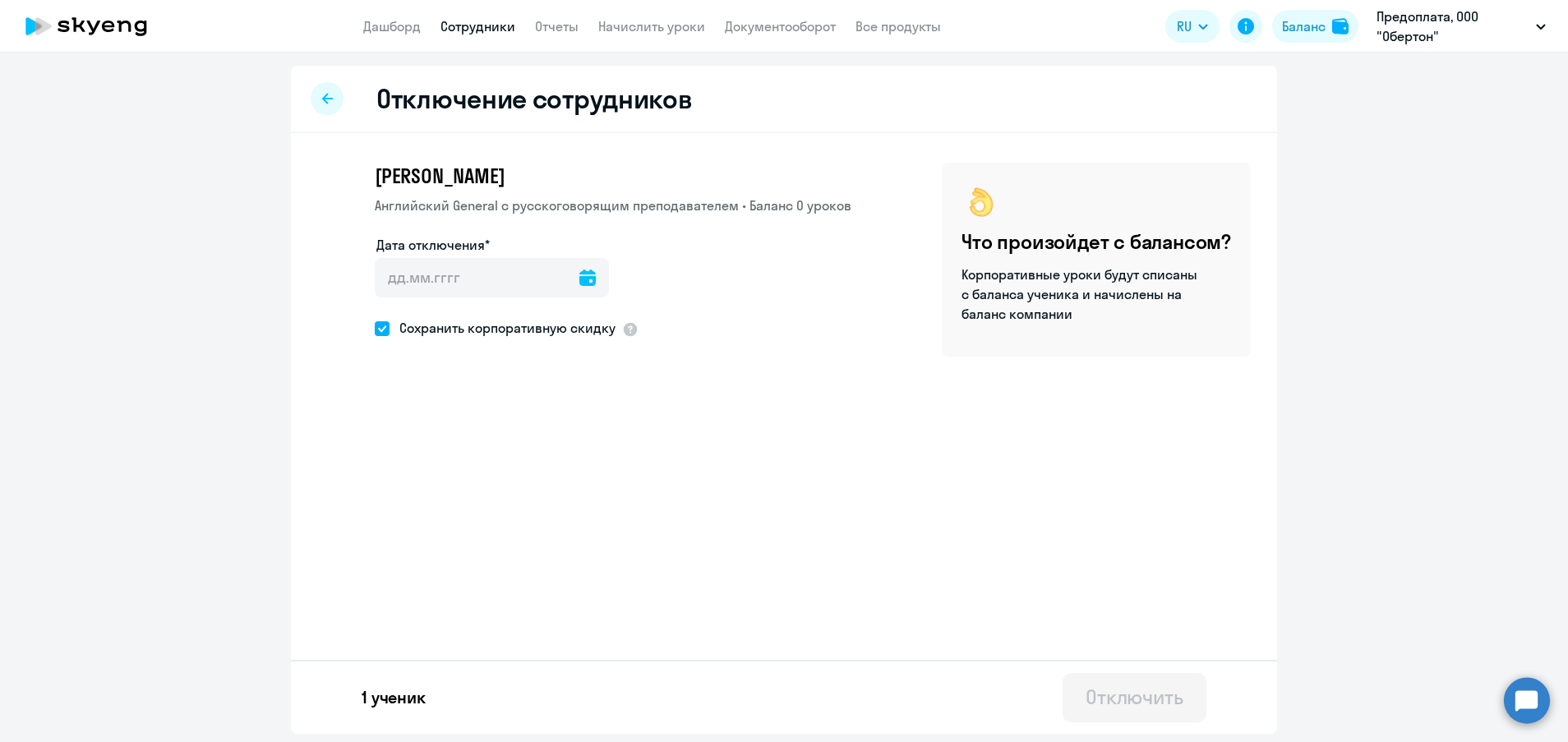
click at [579, 282] on icon at bounding box center [587, 277] width 16 height 16
click at [556, 495] on span "23" at bounding box center [562, 502] width 30 height 30
type input "[DATE]"
click at [1108, 710] on button "Отключить" at bounding box center [1134, 697] width 144 height 49
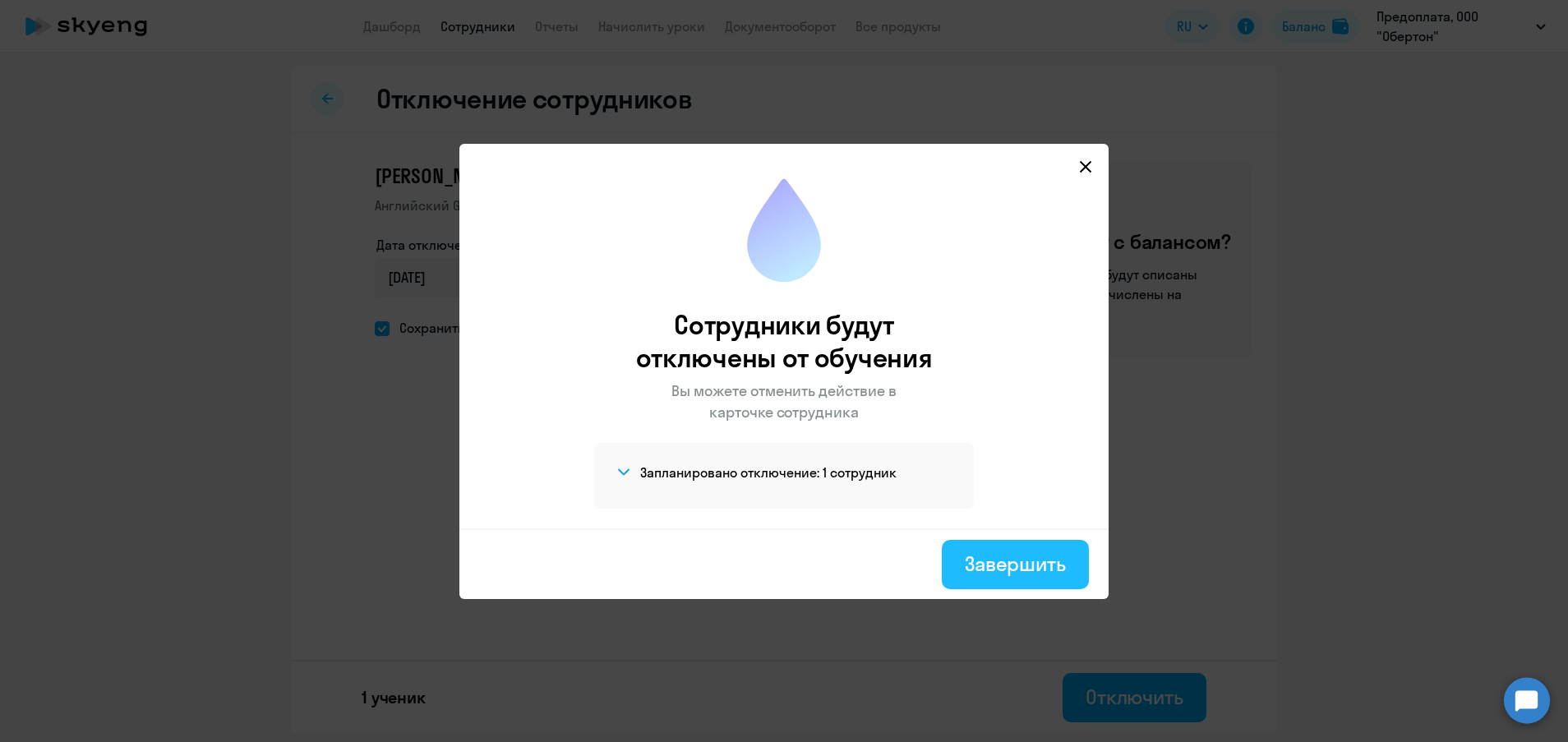
click at [1037, 576] on button "Завершить" at bounding box center [1015, 564] width 147 height 49
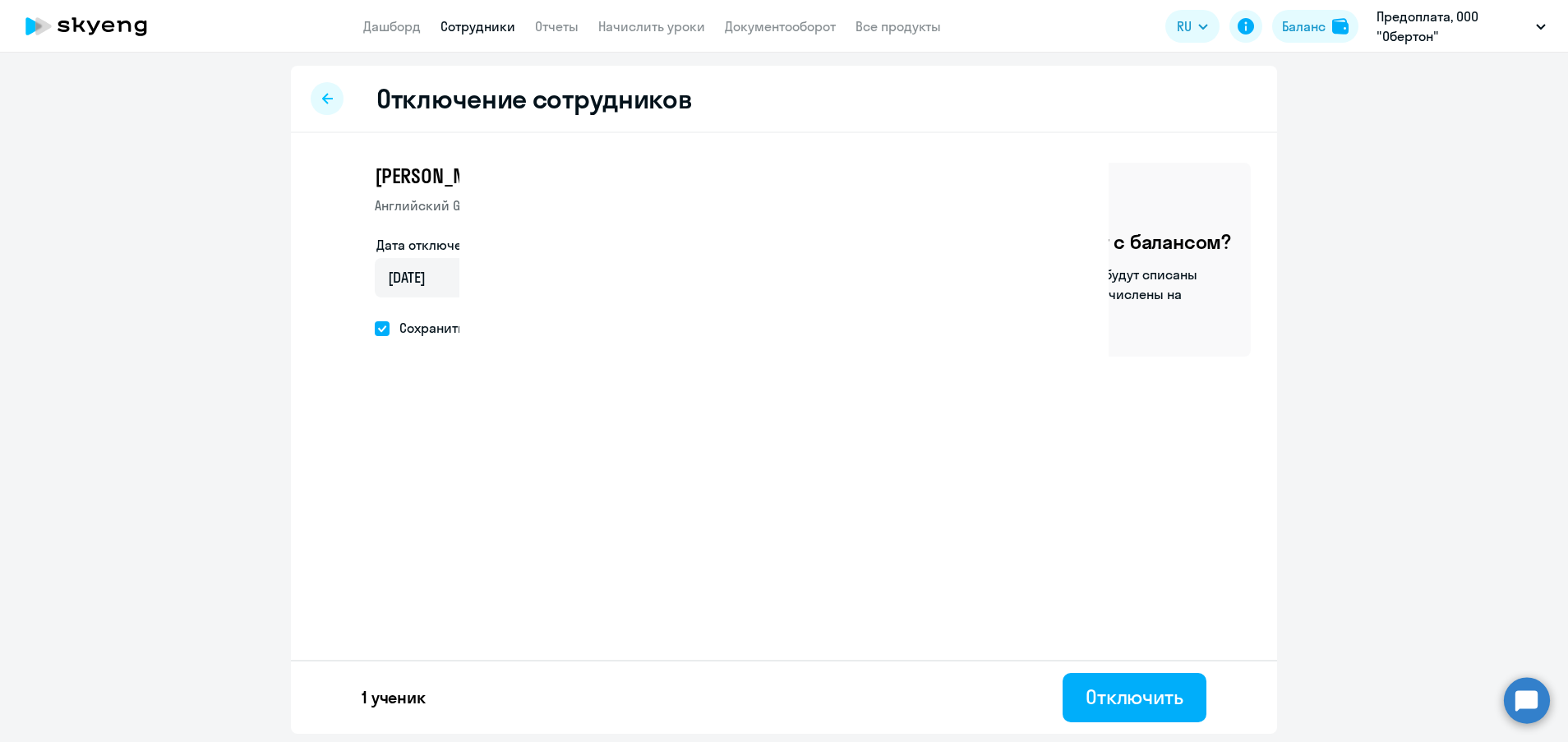
select select "30"
